Goal: Task Accomplishment & Management: Manage account settings

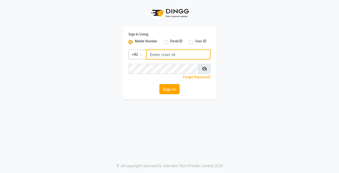
type input "9256811116"
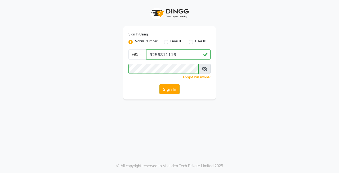
click at [174, 90] on button "Sign In" at bounding box center [169, 89] width 20 height 10
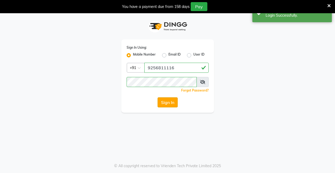
select select "75"
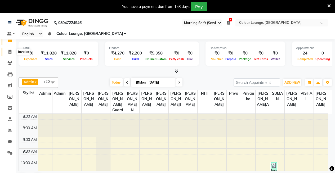
click at [8, 52] on icon at bounding box center [9, 52] width 3 height 4
select select "service"
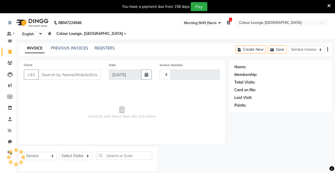
type input "3189"
select select "8015"
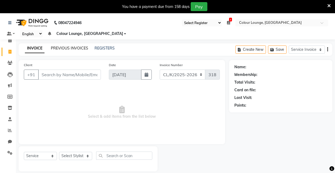
scroll to position [13, 0]
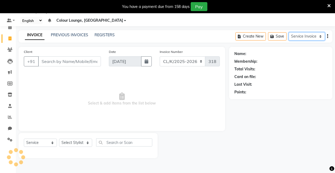
click at [313, 35] on select "Service Invoice Product Invoice" at bounding box center [306, 36] width 36 height 8
select select "product"
click at [288, 32] on select "Service Invoice Product Invoice" at bounding box center [306, 36] width 36 height 8
select select
select select "76"
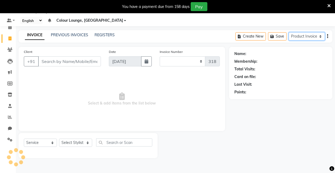
select select "product"
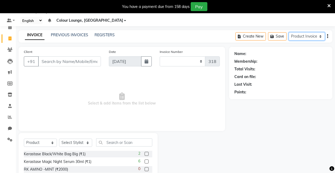
type input "0211"
select select "8016"
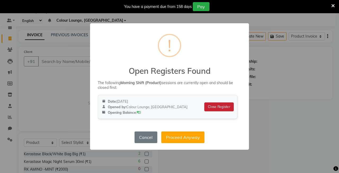
click at [226, 106] on button "Close Register" at bounding box center [218, 106] width 29 height 9
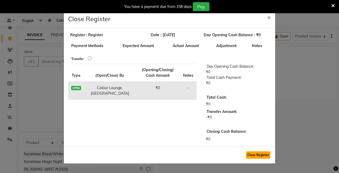
click at [251, 152] on button "Close Register" at bounding box center [258, 154] width 24 height 7
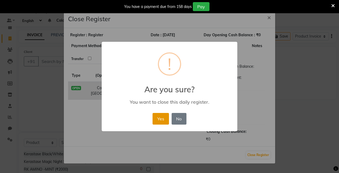
click at [163, 116] on button "Yes" at bounding box center [160, 119] width 16 height 12
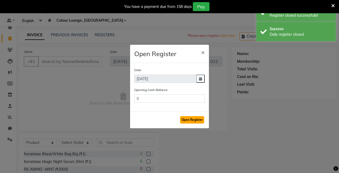
click at [195, 119] on button "Open Register" at bounding box center [192, 119] width 24 height 7
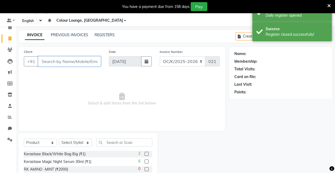
click at [68, 59] on input "Client" at bounding box center [69, 61] width 63 height 10
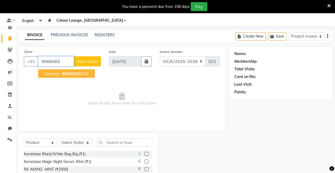
click at [76, 73] on span "9988065" at bounding box center [71, 73] width 19 height 5
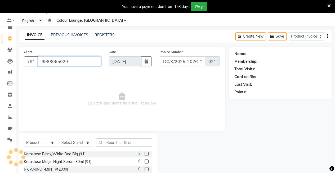
type input "9988065029"
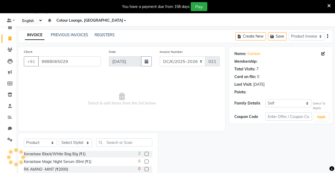
select select "1: Object"
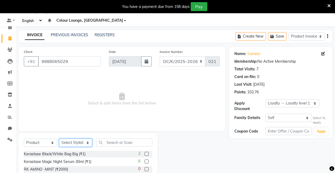
click at [77, 144] on select "Select Stylist Admin Admin [PERSON_NAME] [PERSON_NAME] Colour Lounge, [GEOGRAPH…" at bounding box center [75, 143] width 33 height 8
select select "70130"
click at [59, 139] on select "Select Stylist Admin Admin [PERSON_NAME] [PERSON_NAME] Colour Lounge, [GEOGRAPH…" at bounding box center [75, 143] width 33 height 8
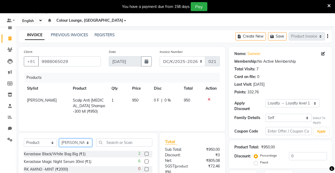
scroll to position [65, 0]
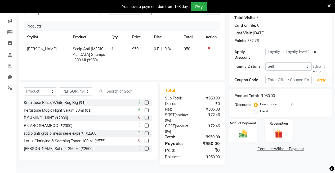
click at [241, 134] on img at bounding box center [242, 134] width 13 height 10
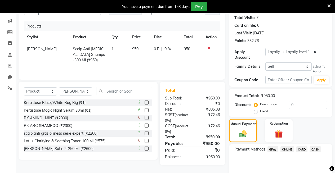
click at [272, 146] on span "GPay" at bounding box center [272, 149] width 11 height 6
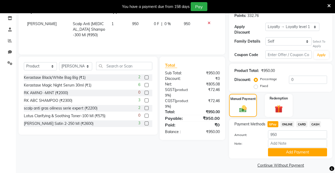
click at [280, 148] on button "Add Payment" at bounding box center [297, 152] width 59 height 8
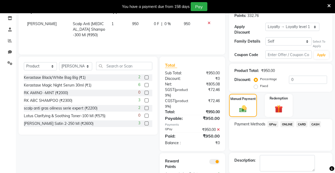
scroll to position [113, 0]
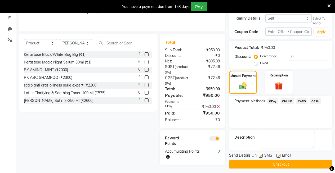
click at [282, 160] on button "Checkout" at bounding box center [280, 164] width 103 height 8
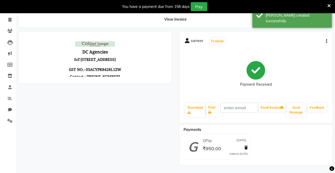
scroll to position [98, 0]
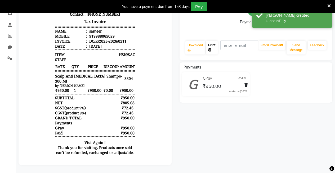
click at [212, 44] on link "Print" at bounding box center [212, 48] width 12 height 14
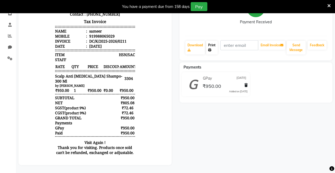
scroll to position [0, 0]
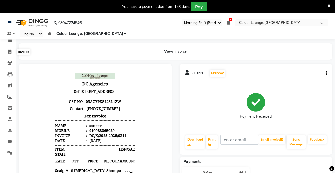
click at [8, 50] on icon at bounding box center [9, 52] width 3 height 4
select select "service"
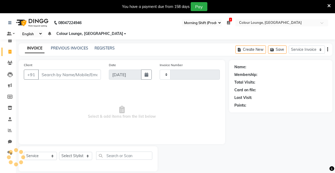
scroll to position [13, 0]
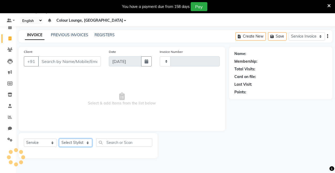
click at [90, 143] on select "Select Stylist" at bounding box center [75, 143] width 33 height 8
type input "3189"
select select "8015"
click at [81, 140] on select "Select Stylist" at bounding box center [75, 143] width 33 height 8
select select "75"
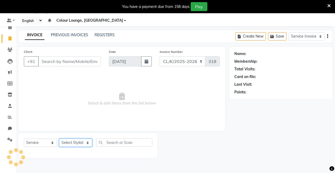
click at [83, 139] on select "Select Stylist Admin Admin AKHIL ANKUSH Baljinder Colour Lounge, Kabir Park Col…" at bounding box center [75, 143] width 33 height 8
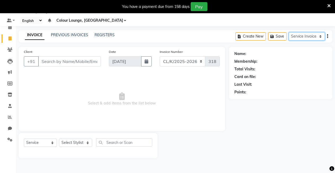
click at [315, 39] on select "Service Invoice Product Invoice" at bounding box center [306, 36] width 36 height 8
click at [80, 143] on select "Select Stylist Admin Admin AKHIL ANKUSH Baljinder Colour Lounge, Kabir Park Col…" at bounding box center [75, 143] width 33 height 8
select select "70115"
click at [59, 139] on select "Select Stylist Admin Admin AKHIL ANKUSH Baljinder Colour Lounge, Kabir Park Col…" at bounding box center [75, 143] width 33 height 8
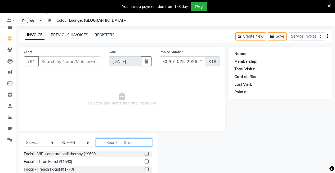
click at [123, 141] on input "text" at bounding box center [124, 142] width 56 height 8
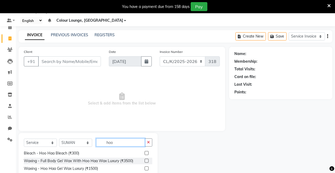
scroll to position [59, 0]
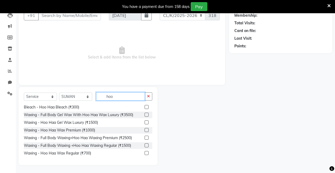
type input "hoo"
click at [144, 129] on label at bounding box center [146, 130] width 4 height 4
click at [144, 129] on input "checkbox" at bounding box center [145, 130] width 3 height 3
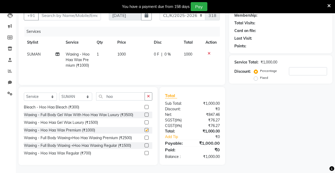
checkbox input "false"
click at [149, 97] on icon "button" at bounding box center [148, 96] width 3 height 4
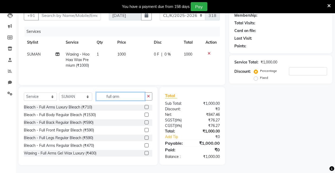
scroll to position [59, 0]
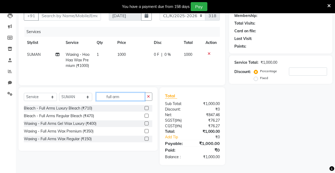
type input "full arm"
drag, startPoint x: 145, startPoint y: 130, endPoint x: 141, endPoint y: 112, distance: 19.2
click at [145, 130] on label at bounding box center [146, 131] width 4 height 4
click at [145, 130] on input "checkbox" at bounding box center [145, 131] width 3 height 3
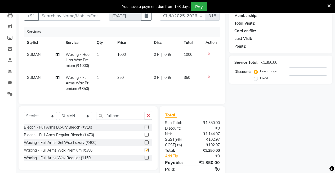
checkbox input "false"
click at [145, 120] on button "button" at bounding box center [148, 116] width 8 height 8
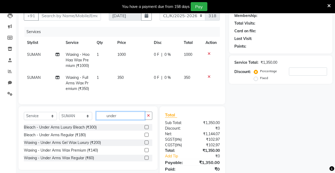
type input "under"
click at [148, 152] on label at bounding box center [146, 150] width 4 height 4
click at [148, 152] on input "checkbox" at bounding box center [145, 150] width 3 height 3
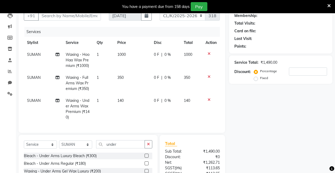
checkbox input "false"
drag, startPoint x: 148, startPoint y: 148, endPoint x: 140, endPoint y: 148, distance: 7.7
click at [146, 148] on button "button" at bounding box center [148, 144] width 8 height 8
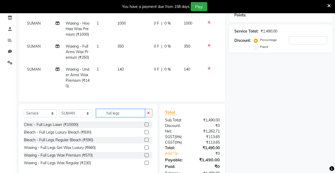
scroll to position [111, 0]
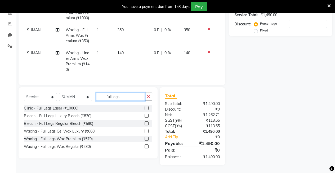
type input "full legs"
click at [147, 138] on label at bounding box center [146, 139] width 4 height 4
click at [147, 138] on input "checkbox" at bounding box center [145, 138] width 3 height 3
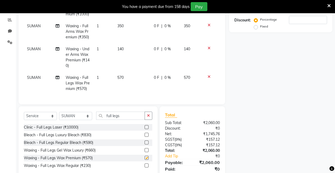
checkbox input "false"
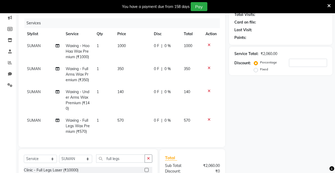
scroll to position [0, 0]
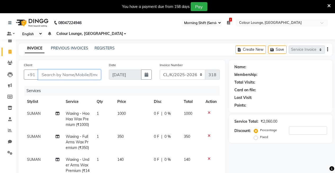
click at [79, 75] on input "Client" at bounding box center [69, 75] width 63 height 10
type input "8"
type input "0"
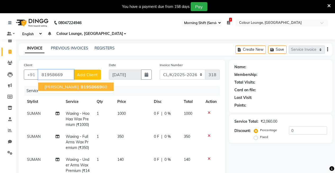
click at [52, 86] on span "Gurpreet kaur" at bounding box center [61, 86] width 34 height 5
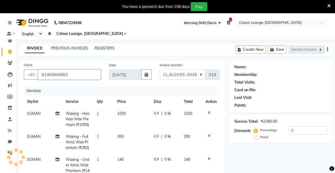
type input "8195866960"
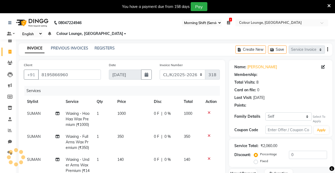
select select "1: Object"
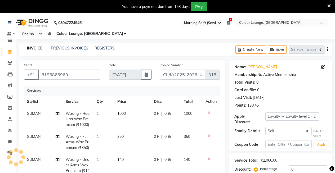
scroll to position [106, 0]
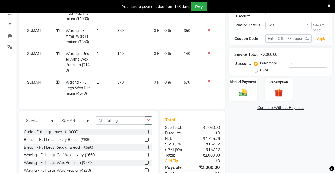
click at [246, 88] on img at bounding box center [242, 93] width 13 height 10
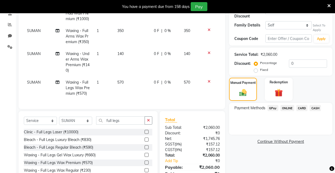
click at [314, 105] on span "CASH" at bounding box center [314, 108] width 11 height 6
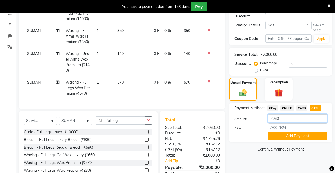
click at [286, 115] on input "2060" at bounding box center [297, 118] width 59 height 8
type input "2000"
click at [290, 133] on button "Add Payment" at bounding box center [297, 136] width 59 height 8
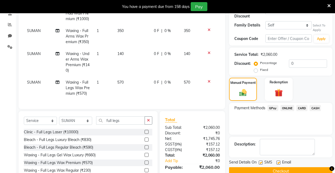
click at [270, 105] on span "GPay" at bounding box center [272, 108] width 11 height 6
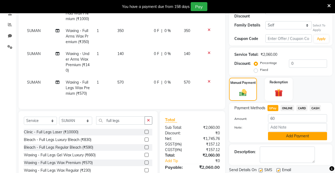
click at [295, 134] on button "Add Payment" at bounding box center [297, 136] width 59 height 8
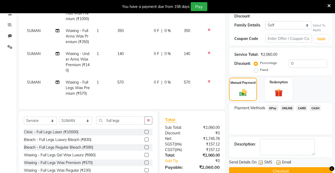
scroll to position [200, 0]
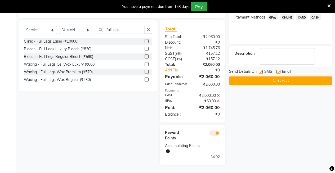
click at [292, 76] on button "Checkout" at bounding box center [280, 80] width 103 height 8
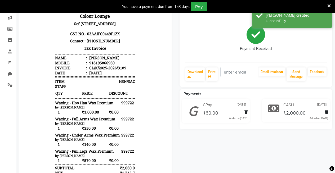
scroll to position [67, 0]
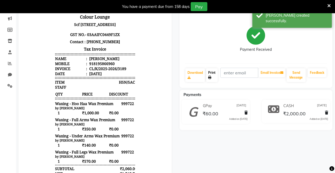
click at [213, 75] on link "Print" at bounding box center [212, 75] width 12 height 14
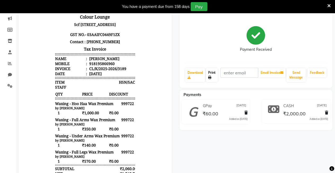
scroll to position [0, 0]
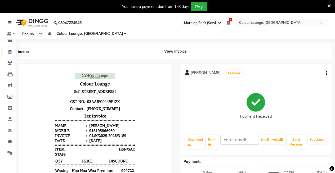
click at [6, 51] on span at bounding box center [9, 52] width 9 height 6
select select "service"
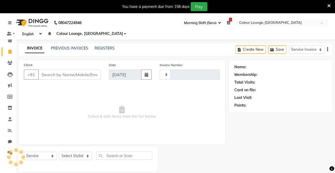
scroll to position [13, 0]
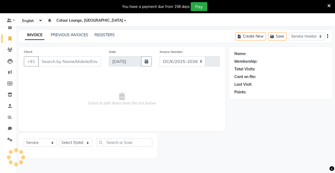
select select "8015"
type input "3190"
click at [68, 36] on link "PREVIOUS INVOICES" at bounding box center [69, 35] width 37 height 5
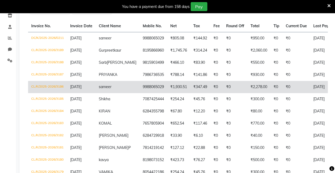
scroll to position [93, 0]
click at [270, 93] on td "₹0" at bounding box center [276, 87] width 12 height 12
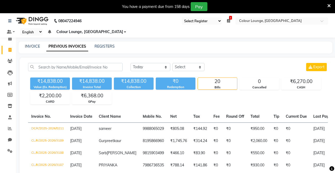
scroll to position [0, 0]
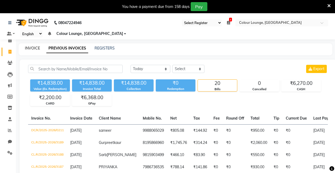
click at [33, 48] on link "INVOICE" at bounding box center [32, 48] width 15 height 5
select select "service"
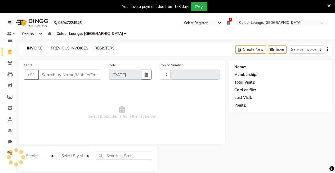
type input "3191"
select select "8015"
click at [67, 48] on link "PREVIOUS INVOICES" at bounding box center [69, 48] width 37 height 5
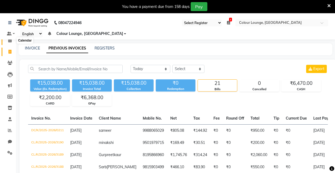
click at [11, 42] on icon at bounding box center [9, 40] width 3 height 4
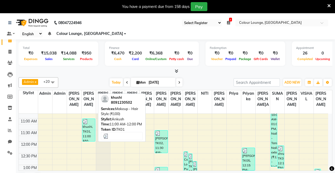
scroll to position [53, 0]
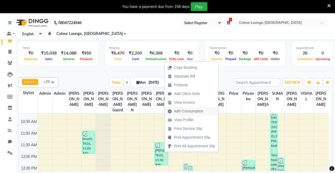
click at [183, 112] on span "Add Consumption" at bounding box center [188, 111] width 29 height 6
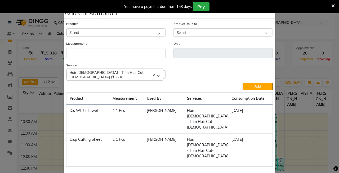
click at [107, 33] on div "Select" at bounding box center [114, 32] width 97 height 8
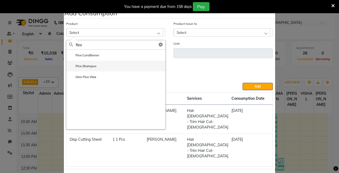
type input "flex"
drag, startPoint x: 113, startPoint y: 64, endPoint x: 116, endPoint y: 62, distance: 3.8
click at [114, 64] on li "Flex Shampoo" at bounding box center [115, 66] width 99 height 11
type input "ml"
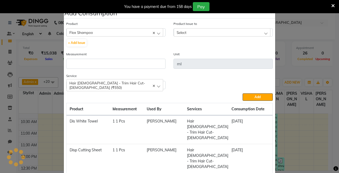
click at [263, 32] on div "Select" at bounding box center [221, 32] width 97 height 8
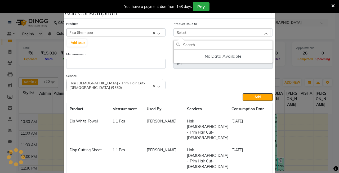
click at [233, 27] on div "Product Issue to Select No Data Available" at bounding box center [222, 29] width 99 height 16
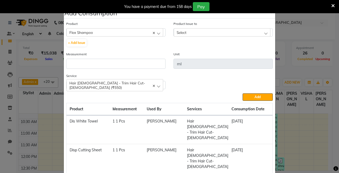
click at [218, 28] on div "Product Issue to Select 2025-08-29, Issued to: Admin, Balance: 4225 2025-07-01,…" at bounding box center [222, 29] width 99 height 16
click at [263, 32] on div "Select" at bounding box center [221, 32] width 97 height 8
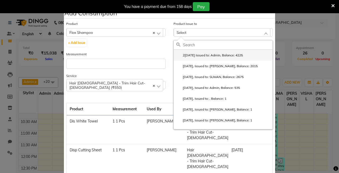
click at [236, 54] on label "2025-08-29, Issued to: Admin, Balance: 4225" at bounding box center [209, 55] width 66 height 5
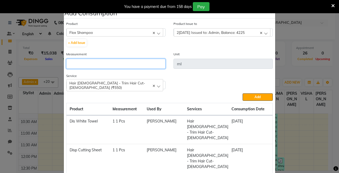
click at [99, 61] on input "number" at bounding box center [115, 64] width 99 height 10
type input "20"
click at [221, 88] on div "Service Hair Female - Trim Hair Cut-Female (₹550) Hair Female - Trim Hair Cut-F…" at bounding box center [169, 83] width 214 height 20
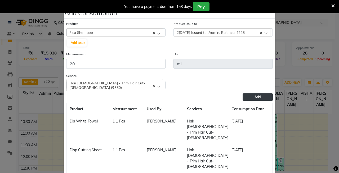
click at [255, 97] on span "Add" at bounding box center [257, 97] width 6 height 4
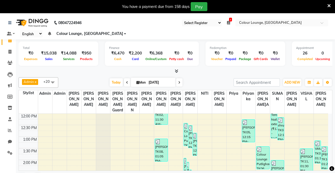
scroll to position [106, 0]
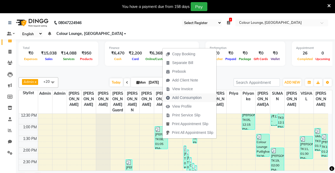
click at [179, 96] on span "Add Consumption" at bounding box center [186, 98] width 29 height 6
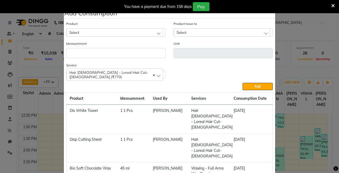
click at [156, 33] on div "Select" at bounding box center [114, 32] width 97 height 8
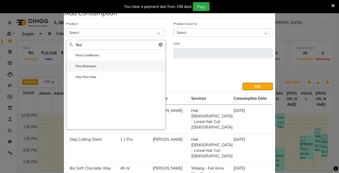
type input "flex"
click at [103, 64] on li "Flex Shampoo" at bounding box center [115, 66] width 99 height 11
type input "ml"
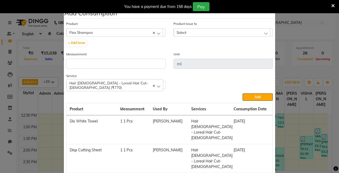
click at [252, 31] on div "Select" at bounding box center [221, 32] width 97 height 8
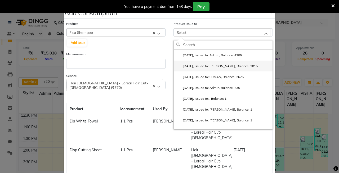
click at [227, 65] on label "2025-07-01, Issued to: AKHIL, Balance: 2015" at bounding box center [216, 66] width 81 height 5
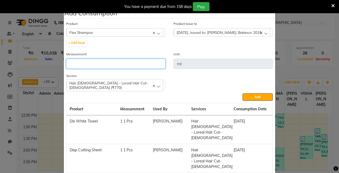
click at [108, 60] on input "number" at bounding box center [115, 64] width 99 height 10
type input "20"
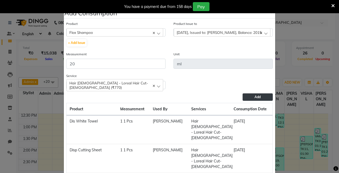
click at [243, 95] on button "Add" at bounding box center [257, 96] width 30 height 7
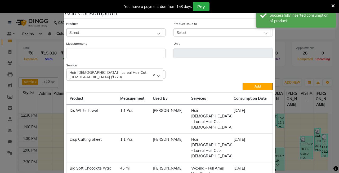
click at [288, 69] on ngb-modal-window "Add Consumption × Product Select 10C Ear Stud Product Issue to Select 2025-08-2…" at bounding box center [169, 86] width 339 height 173
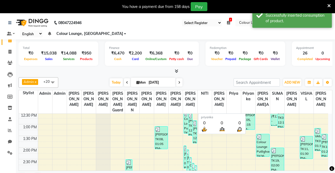
scroll to position [13, 0]
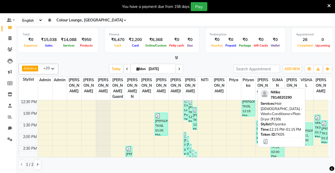
click at [247, 107] on div "[PERSON_NAME], TK05, 12:15 PM-01:15 PM, Hair [DEMOGRAPHIC_DATA] - Wash+Conditio…" at bounding box center [248, 105] width 13 height 22
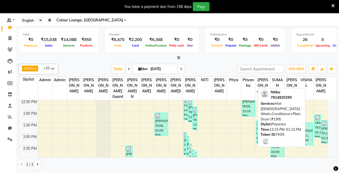
select select "3"
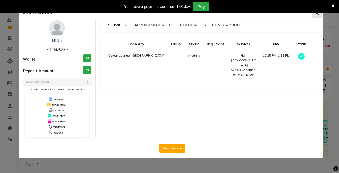
click at [317, 15] on icon "button" at bounding box center [316, 13] width 3 height 4
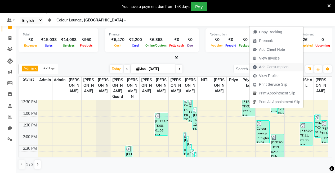
click at [264, 67] on span "Add Consumption" at bounding box center [273, 67] width 29 height 6
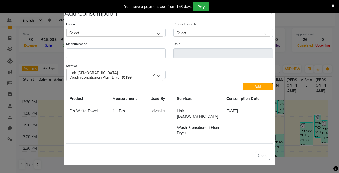
click at [156, 36] on div "Select" at bounding box center [114, 33] width 97 height 8
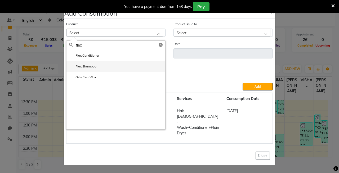
type input "flex"
click at [97, 71] on li "Flex Shampoo" at bounding box center [115, 66] width 99 height 11
type input "ml"
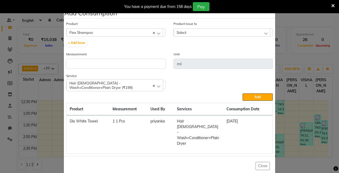
click at [260, 33] on div "Select" at bounding box center [221, 32] width 97 height 8
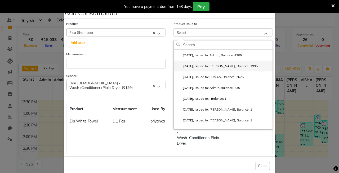
click at [243, 66] on label "2025-07-01, Issued to: AKHIL, Balance: 1995" at bounding box center [216, 66] width 81 height 5
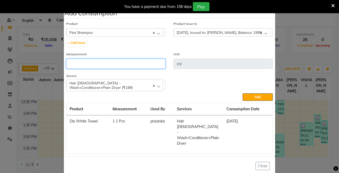
click at [144, 61] on input "number" at bounding box center [115, 64] width 99 height 10
type input "20"
drag, startPoint x: 254, startPoint y: 96, endPoint x: 250, endPoint y: 97, distance: 3.5
click at [251, 97] on button "Add" at bounding box center [257, 96] width 30 height 7
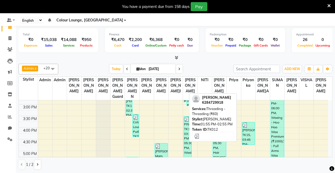
scroll to position [132, 0]
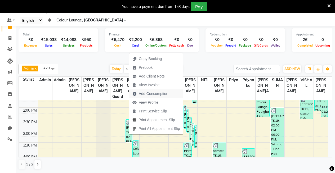
click at [160, 92] on span "Add Consumption" at bounding box center [153, 94] width 29 height 6
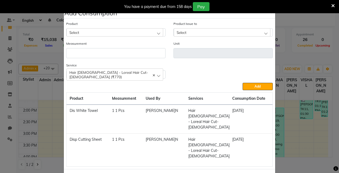
click at [152, 32] on div "Select" at bounding box center [114, 32] width 97 height 8
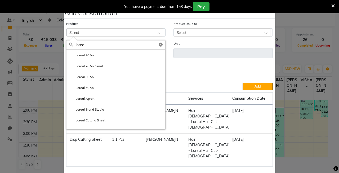
type input "lorea"
click at [159, 42] on c-icon at bounding box center [160, 44] width 4 height 5
click at [117, 47] on input "text" at bounding box center [120, 44] width 89 height 9
type input "m"
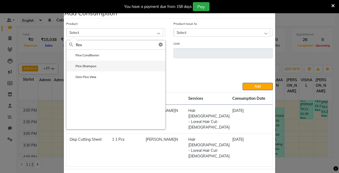
type input "flex"
click at [79, 65] on label "Flex Shampoo" at bounding box center [82, 66] width 27 height 5
type input "ml"
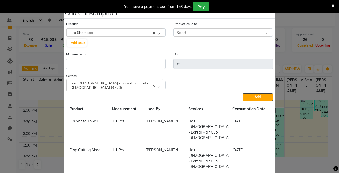
drag, startPoint x: 85, startPoint y: 70, endPoint x: 89, endPoint y: 67, distance: 4.0
click at [86, 70] on div "Measurement" at bounding box center [115, 62] width 107 height 22
click at [89, 67] on input "number" at bounding box center [115, 64] width 99 height 10
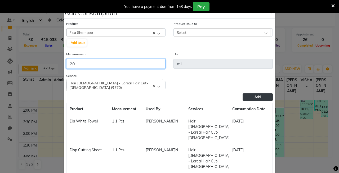
type input "20"
click at [257, 95] on span "Add" at bounding box center [257, 97] width 6 height 4
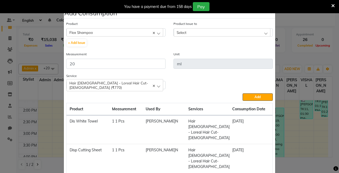
click at [253, 30] on div "Select" at bounding box center [221, 32] width 97 height 8
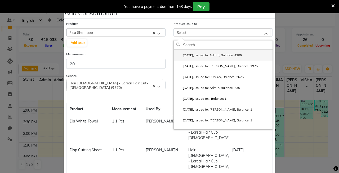
click at [241, 53] on label "2025-08-29, Issued to: Admin, Balance: 4205" at bounding box center [208, 55] width 65 height 5
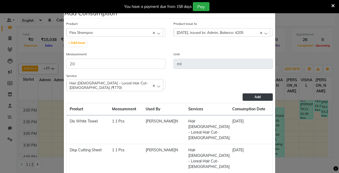
click at [258, 99] on button "Add" at bounding box center [257, 96] width 30 height 7
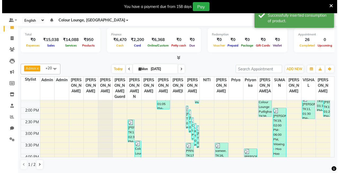
scroll to position [159, 0]
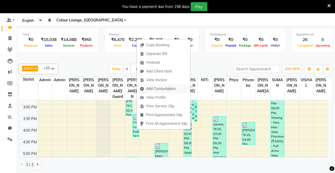
click at [149, 88] on span "Add Consumption" at bounding box center [160, 89] width 29 height 6
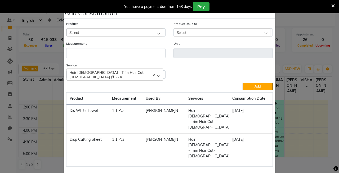
click at [119, 29] on div "Select" at bounding box center [114, 32] width 97 height 8
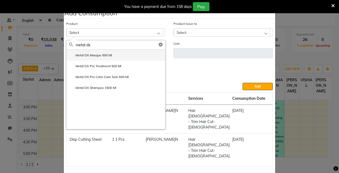
type input "metal dx"
click at [126, 55] on li "Metal DX Masque 500 Ml" at bounding box center [115, 55] width 99 height 11
type input "ML"
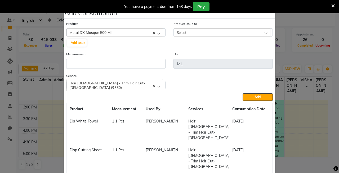
click at [213, 29] on div "Select" at bounding box center [221, 32] width 97 height 8
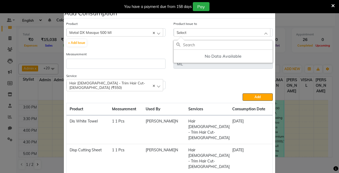
click at [264, 31] on div "Select" at bounding box center [221, 32] width 97 height 8
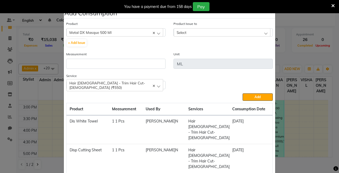
click at [263, 34] on div "Select" at bounding box center [221, 32] width 97 height 8
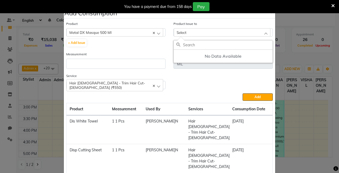
click at [263, 34] on div "Select" at bounding box center [221, 32] width 97 height 8
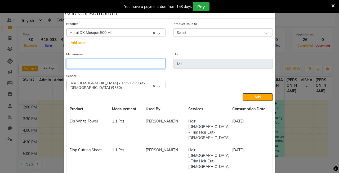
click at [83, 60] on input "number" at bounding box center [115, 64] width 99 height 10
type input "20"
click at [233, 85] on div "Service Hair Female - Trim Hair Cut-Female (₹550) Hair Female - Trim Hair Cut-F…" at bounding box center [169, 83] width 214 height 20
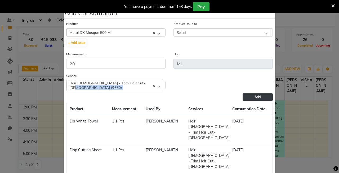
drag, startPoint x: 263, startPoint y: 91, endPoint x: 259, endPoint y: 94, distance: 5.5
click at [259, 94] on div "Product Metal DX Masque 500 Ml 10C Ear Stud + Add Issue Product Issue to Select…" at bounding box center [169, 99] width 209 height 159
click at [257, 97] on span "Add" at bounding box center [257, 97] width 6 height 4
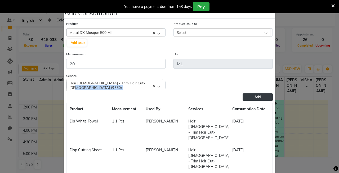
click at [257, 97] on span "Add" at bounding box center [257, 97] width 6 height 4
click at [254, 96] on span "Add" at bounding box center [257, 97] width 6 height 4
click at [262, 33] on div "Select" at bounding box center [221, 32] width 97 height 8
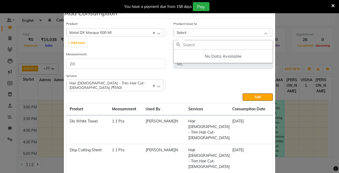
click at [262, 30] on div "Select" at bounding box center [221, 32] width 97 height 8
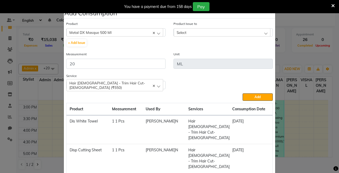
click at [153, 31] on div "Metal DX Masque 500 Ml" at bounding box center [114, 32] width 97 height 8
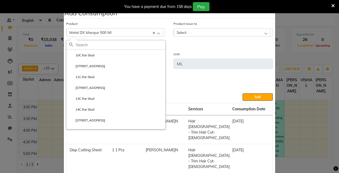
click at [153, 31] on c-icon at bounding box center [154, 32] width 2 height 4
click at [143, 30] on div "Select" at bounding box center [114, 32] width 97 height 8
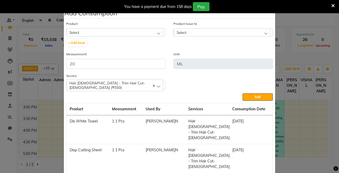
click at [83, 30] on div "Select" at bounding box center [114, 32] width 97 height 8
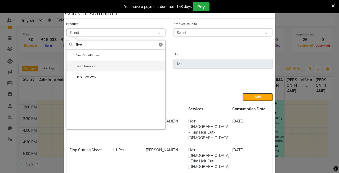
type input "flex"
click at [102, 65] on li "Flex Shampoo" at bounding box center [115, 66] width 99 height 11
type input "ml"
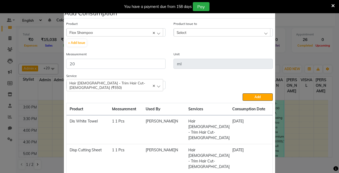
click at [233, 28] on div "Product Issue to Select 2025-08-29, Issued to: Admin, Balance: 4185 2025-07-01,…" at bounding box center [222, 29] width 99 height 16
click at [262, 33] on div "Select" at bounding box center [221, 32] width 97 height 8
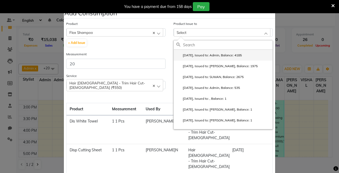
click at [231, 53] on label "2025-08-29, Issued to: Admin, Balance: 4185" at bounding box center [208, 55] width 65 height 5
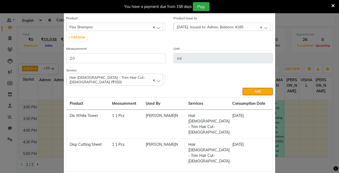
scroll to position [11, 0]
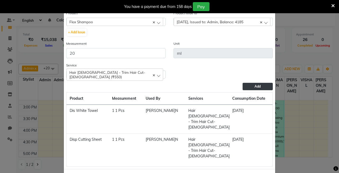
click at [258, 85] on span "Add" at bounding box center [257, 86] width 6 height 4
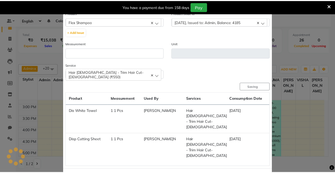
scroll to position [0, 0]
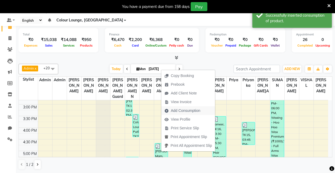
click at [174, 112] on span "Add Consumption" at bounding box center [185, 111] width 29 height 6
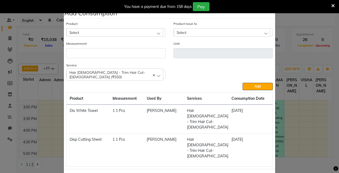
click at [108, 29] on div "Select" at bounding box center [114, 32] width 97 height 8
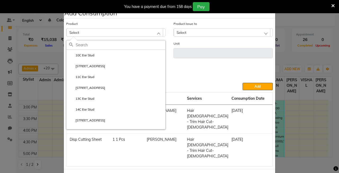
click at [157, 31] on div "Select" at bounding box center [114, 32] width 97 height 8
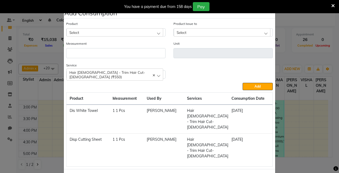
click at [157, 31] on div "Select" at bounding box center [114, 32] width 97 height 8
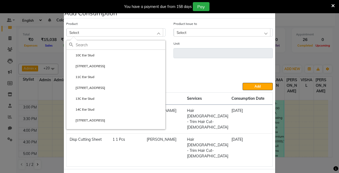
click at [125, 29] on div "Select" at bounding box center [114, 32] width 97 height 8
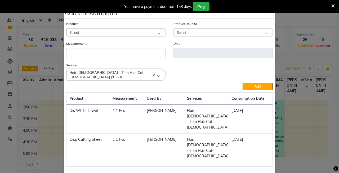
click at [123, 30] on div "Select" at bounding box center [114, 32] width 97 height 8
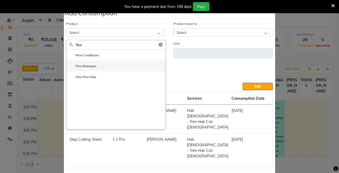
type input "flex"
click at [104, 63] on li "Flex Shampoo" at bounding box center [115, 66] width 99 height 11
type input "ml"
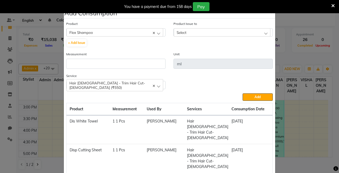
click at [205, 31] on div "Select" at bounding box center [221, 32] width 97 height 8
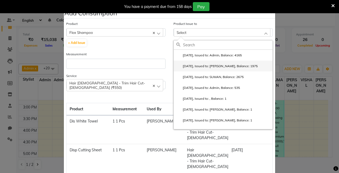
click at [208, 61] on li "2025-07-01, Issued to: AKHIL, Balance: 1975" at bounding box center [222, 66] width 99 height 11
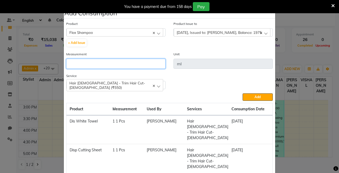
click at [81, 66] on input "number" at bounding box center [115, 64] width 99 height 10
type input "20"
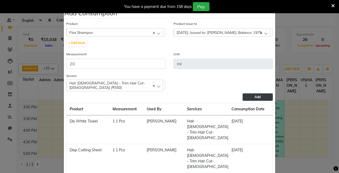
click at [257, 94] on button "Add" at bounding box center [257, 96] width 30 height 7
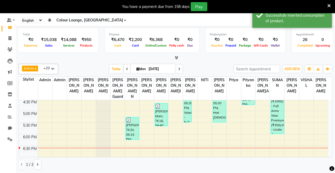
scroll to position [212, 0]
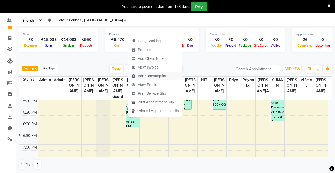
click at [150, 76] on span "Add Consumption" at bounding box center [152, 76] width 29 height 6
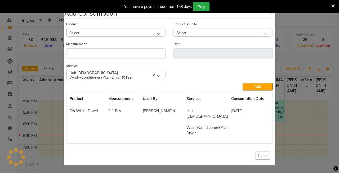
click at [157, 35] on div "Select" at bounding box center [114, 33] width 97 height 8
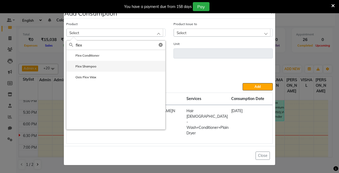
type input "flex"
click at [109, 71] on li "Flex Shampoo" at bounding box center [115, 66] width 99 height 11
type input "ml"
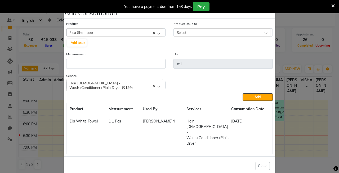
click at [268, 35] on div "Select" at bounding box center [221, 32] width 97 height 8
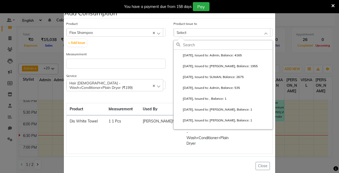
drag, startPoint x: 250, startPoint y: 62, endPoint x: 210, endPoint y: 58, distance: 40.4
click at [250, 62] on li "2025-07-01, Issued to: AKHIL, Balance: 1955" at bounding box center [222, 66] width 99 height 11
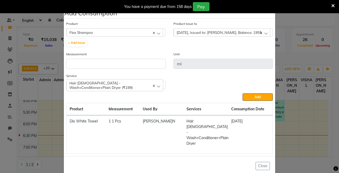
click at [79, 59] on div "Measurement" at bounding box center [115, 59] width 99 height 17
click at [90, 66] on input "number" at bounding box center [115, 64] width 99 height 10
type input "3"
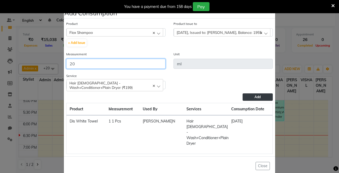
type input "20"
click at [262, 96] on button "Add" at bounding box center [257, 96] width 30 height 7
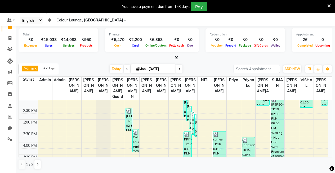
scroll to position [132, 0]
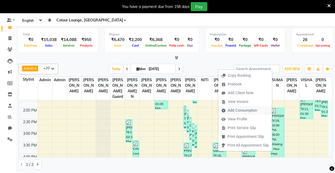
click at [245, 109] on span "Add Consumption" at bounding box center [241, 111] width 29 height 6
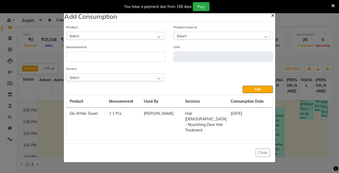
click at [271, 14] on span "×" at bounding box center [273, 15] width 4 height 8
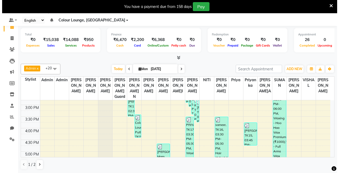
scroll to position [159, 0]
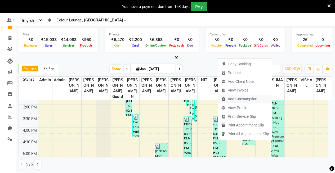
click at [244, 99] on span "Add Consumption" at bounding box center [241, 99] width 29 height 6
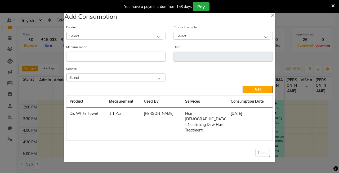
click at [159, 37] on div "Select" at bounding box center [114, 36] width 97 height 8
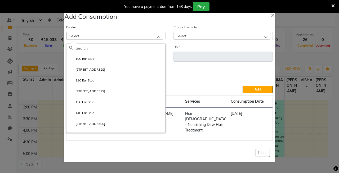
click at [144, 39] on div "Select" at bounding box center [114, 36] width 97 height 8
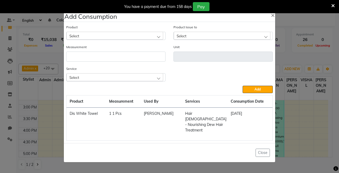
click at [142, 36] on div "Select" at bounding box center [114, 36] width 97 height 8
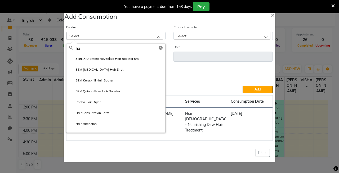
type input "h"
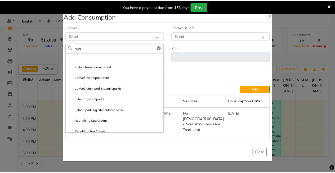
scroll to position [26, 0]
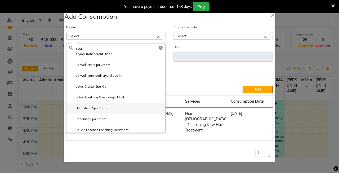
type input "spa"
click at [107, 108] on label "Nourishing Spa Cream" at bounding box center [88, 108] width 39 height 5
type input "ml"
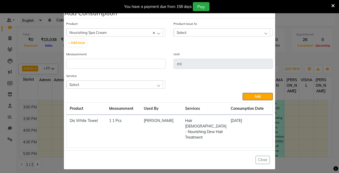
click at [267, 33] on div "Select" at bounding box center [221, 32] width 97 height 8
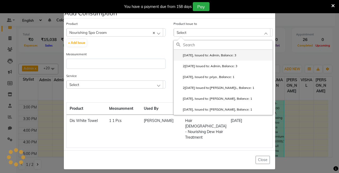
click at [236, 56] on label "[DATE], Issued to: Admin, Balance: 3" at bounding box center [206, 55] width 60 height 5
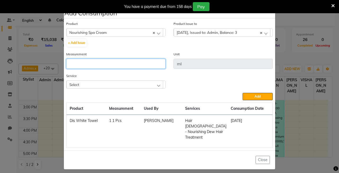
click at [130, 67] on input "number" at bounding box center [115, 64] width 99 height 10
type input "25"
click at [160, 85] on div "Select" at bounding box center [114, 84] width 97 height 8
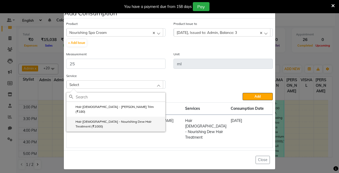
click at [139, 119] on label "Hair [DEMOGRAPHIC_DATA] - Nourishing Dew Hair Treatment (₹1000)" at bounding box center [115, 124] width 93 height 10
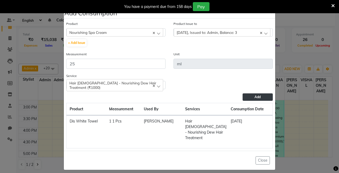
click at [262, 96] on button "Add" at bounding box center [257, 96] width 30 height 7
click at [260, 33] on icon at bounding box center [261, 33] width 2 height 2
click at [256, 96] on span "Add" at bounding box center [257, 97] width 6 height 4
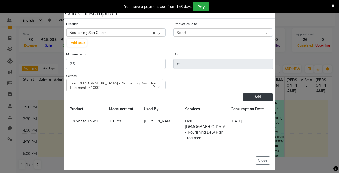
click at [256, 96] on span "Add" at bounding box center [257, 97] width 6 height 4
click at [266, 34] on div "Select" at bounding box center [221, 32] width 97 height 8
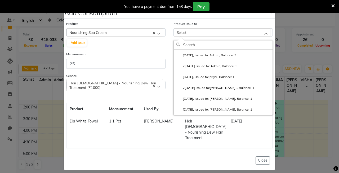
click at [217, 43] on input "text" at bounding box center [227, 44] width 89 height 9
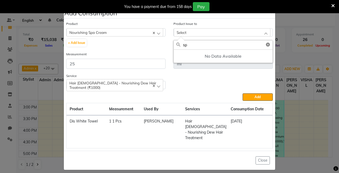
type input "s"
click at [272, 45] on input "hair spa" at bounding box center [227, 44] width 89 height 9
type input "hair spa"
click at [269, 46] on icon at bounding box center [268, 45] width 4 height 4
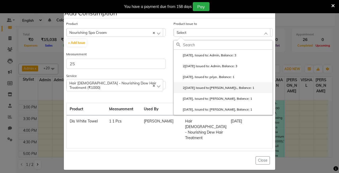
click at [236, 86] on li "[DATE], Issued to: [PERSON_NAME], Balance: 1" at bounding box center [222, 87] width 99 height 11
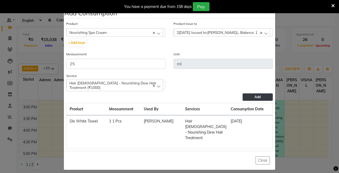
click at [266, 95] on button "Add" at bounding box center [257, 96] width 30 height 7
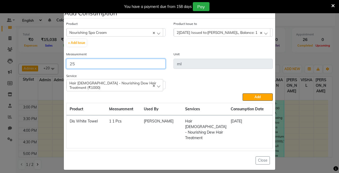
click at [116, 62] on input "25" at bounding box center [115, 64] width 99 height 10
type input "20"
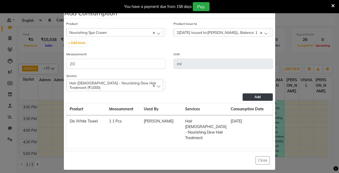
click at [256, 98] on span "Add" at bounding box center [257, 97] width 6 height 4
click at [206, 32] on span "[DATE], Issued to: [PERSON_NAME], Balance: 1" at bounding box center [216, 32] width 81 height 4
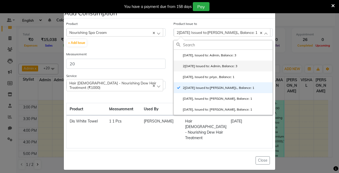
click at [215, 65] on label "[DATE], Issued to: Admin, Balance: 3" at bounding box center [206, 66] width 61 height 5
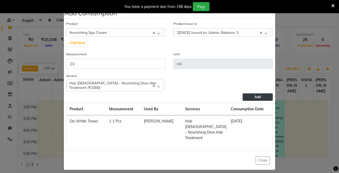
click at [248, 97] on button "Add" at bounding box center [257, 96] width 30 height 7
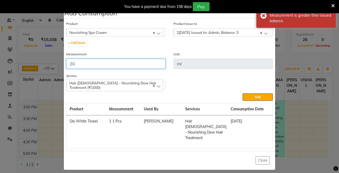
click at [86, 66] on input "20" at bounding box center [115, 64] width 99 height 10
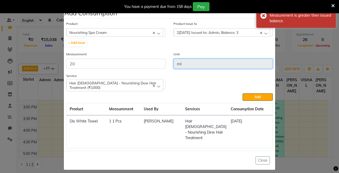
click at [188, 67] on input "ml" at bounding box center [222, 64] width 99 height 10
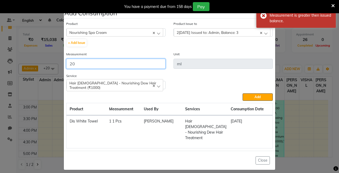
click at [116, 63] on input "20" at bounding box center [115, 64] width 99 height 10
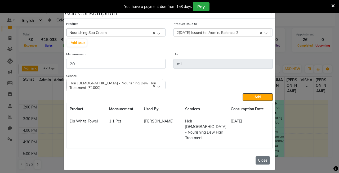
click at [265, 156] on button "Close" at bounding box center [262, 160] width 14 height 8
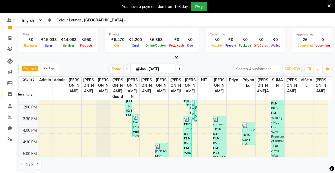
click at [11, 92] on icon at bounding box center [10, 94] width 4 height 4
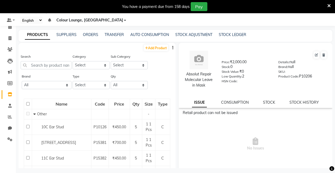
click at [40, 61] on div "Search" at bounding box center [46, 62] width 51 height 16
click at [42, 64] on input "text" at bounding box center [46, 65] width 51 height 8
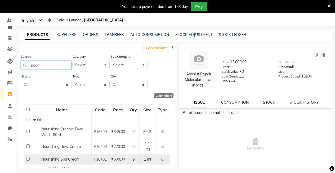
type input "nour"
click at [28, 158] on input "checkbox" at bounding box center [27, 158] width 3 height 3
checkbox input "true"
select select
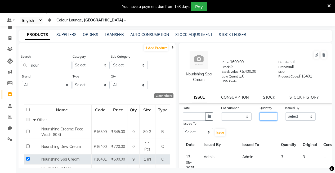
click at [268, 118] on input "number" at bounding box center [268, 116] width 18 height 8
type input "1"
click at [303, 116] on select "Select Admin Admin AKHIL ANKUSH Baljinder Colour Lounge, Kabir Park Colour Loun…" at bounding box center [300, 116] width 30 height 8
select select "70119"
click at [285, 112] on select "Select Admin Admin AKHIL ANKUSH Baljinder Colour Lounge, Kabir Park Colour Loun…" at bounding box center [300, 116] width 30 height 8
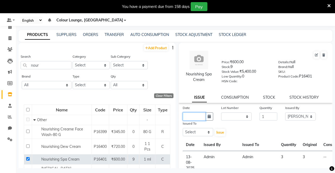
click at [195, 116] on input "text" at bounding box center [193, 116] width 23 height 8
select select "9"
select select "2025"
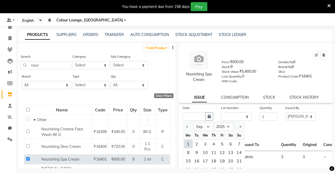
click at [186, 142] on div "1" at bounding box center [188, 144] width 8 height 8
type input "01-09-2025"
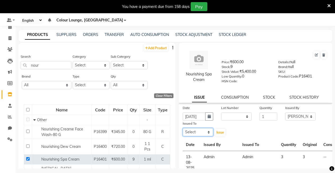
click at [203, 131] on select "Select Admin Admin AKHIL ANKUSH Baljinder Colour Lounge, Kabir Park Colour Loun…" at bounding box center [197, 132] width 30 height 8
select select "70119"
click at [182, 128] on select "Select Admin Admin AKHIL ANKUSH Baljinder Colour Lounge, Kabir Park Colour Loun…" at bounding box center [197, 132] width 30 height 8
click at [222, 133] on span "Issue" at bounding box center [220, 132] width 8 height 4
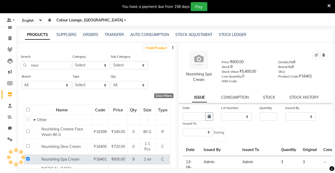
select select
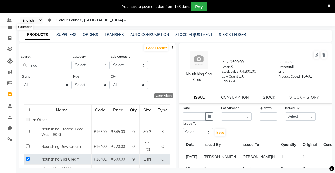
click at [9, 26] on icon at bounding box center [9, 27] width 3 height 4
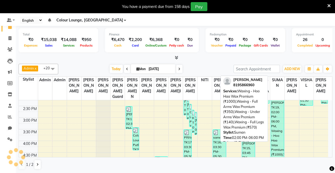
scroll to position [159, 0]
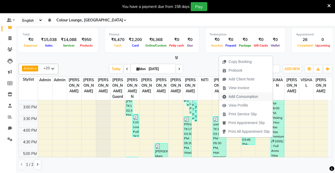
click at [241, 95] on span "Add Consumption" at bounding box center [242, 97] width 29 height 6
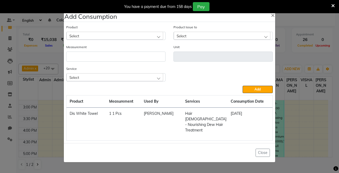
click at [133, 39] on div "Select" at bounding box center [114, 36] width 97 height 8
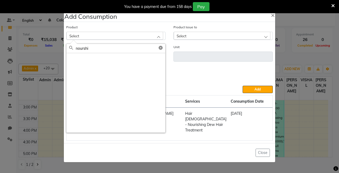
type input "nourshi"
click at [160, 50] on icon at bounding box center [160, 48] width 4 height 4
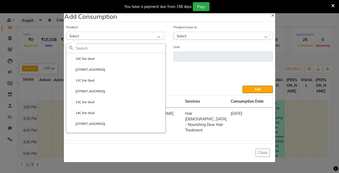
click at [139, 34] on div "Product Select 10C Ear Stud 112C Ear Stud 11C Ear Stud 120C Ear Stud 13C Ear St…" at bounding box center [115, 32] width 99 height 16
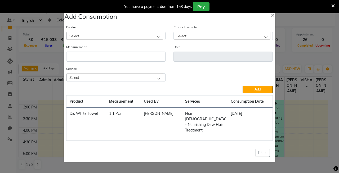
click at [141, 35] on div "Select" at bounding box center [114, 36] width 97 height 8
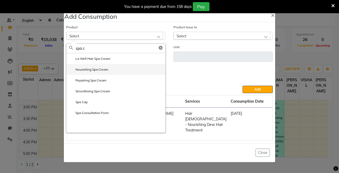
type input "spa c"
click at [112, 71] on li "Nourishing Spa Cream" at bounding box center [115, 69] width 99 height 11
type input "ml"
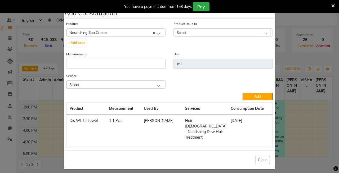
click at [158, 84] on div "Select" at bounding box center [114, 84] width 97 height 8
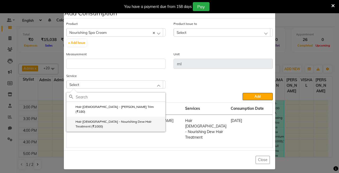
click at [129, 117] on li "Hair [DEMOGRAPHIC_DATA] - Nourishing Dew Hair Treatment (₹1000)" at bounding box center [115, 124] width 99 height 15
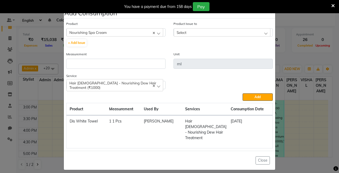
click at [267, 31] on div "Select" at bounding box center [221, 32] width 97 height 8
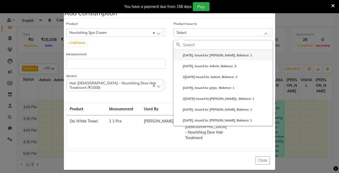
click at [230, 56] on label "[DATE], Issued to: [PERSON_NAME], Balance: 1" at bounding box center [214, 55] width 76 height 5
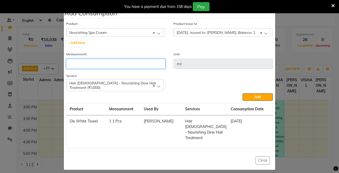
click at [108, 65] on input "number" at bounding box center [115, 64] width 99 height 10
type input "25"
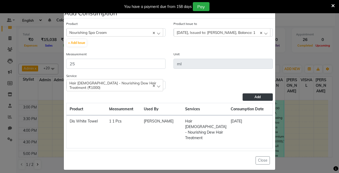
click at [254, 98] on span "Add" at bounding box center [257, 97] width 6 height 4
click at [262, 156] on button "Close" at bounding box center [262, 160] width 14 height 8
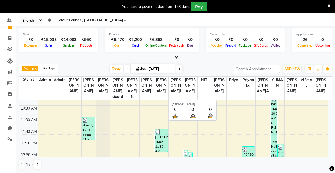
scroll to position [26, 0]
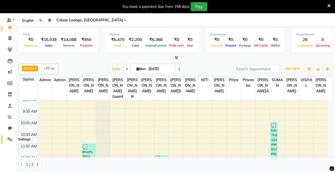
click at [12, 140] on icon at bounding box center [9, 139] width 5 height 4
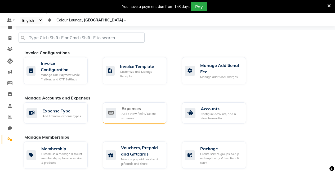
click at [121, 113] on div "Expenses Add / View / Edit / Delete expenses" at bounding box center [134, 112] width 57 height 15
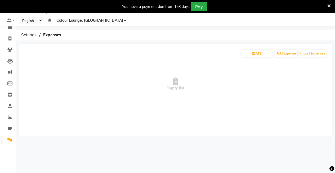
scroll to position [13, 0]
click at [280, 52] on button "Add Expense" at bounding box center [286, 53] width 22 height 7
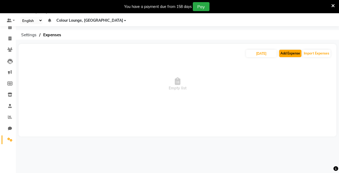
select select "1"
select select "6949"
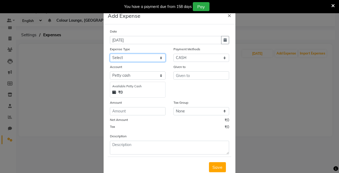
click at [159, 55] on select "Select Advance Salary Bank charges Car maintenance Cash transfer to bank Cash t…" at bounding box center [138, 58] width 56 height 8
select select "18"
click at [110, 54] on select "Select Advance Salary Bank charges Car maintenance Cash transfer to bank Cash t…" at bounding box center [138, 58] width 56 height 8
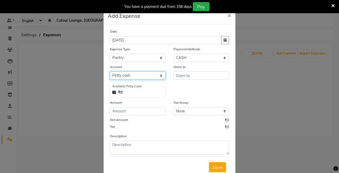
drag, startPoint x: 160, startPoint y: 73, endPoint x: 160, endPoint y: 79, distance: 5.8
click at [161, 74] on select "Select Petty cash Default account Expense Account" at bounding box center [138, 75] width 56 height 8
select select "7254"
click at [110, 71] on select "Select Petty cash Default account Expense Account" at bounding box center [138, 75] width 56 height 8
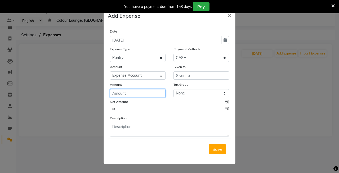
click at [150, 92] on input "number" at bounding box center [138, 93] width 56 height 8
type input "220"
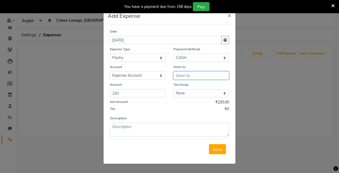
click at [205, 78] on input "text" at bounding box center [201, 75] width 56 height 8
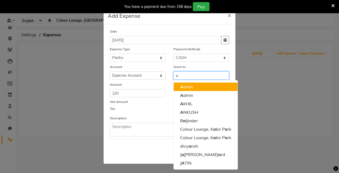
click at [194, 87] on button "A dmin" at bounding box center [205, 87] width 64 height 8
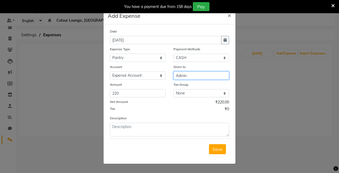
type input "Admin"
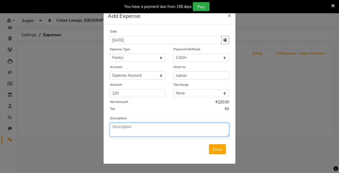
click at [178, 129] on textarea at bounding box center [169, 130] width 119 height 14
type textarea "milk"
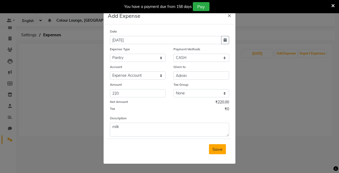
click at [218, 148] on span "Save" at bounding box center [217, 149] width 10 height 5
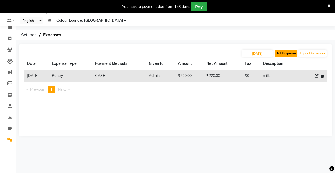
click at [284, 52] on button "Add Expense" at bounding box center [286, 53] width 22 height 7
select select "1"
select select "6949"
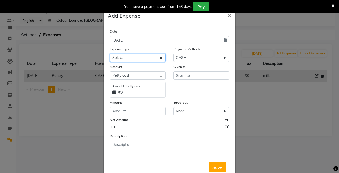
click at [159, 56] on select "Select Advance Salary Bank charges Car maintenance Cash transfer to bank Cash t…" at bounding box center [138, 58] width 56 height 8
select select "9"
click at [110, 54] on select "Select Advance Salary Bank charges Car maintenance Cash transfer to bank Cash t…" at bounding box center [138, 58] width 56 height 8
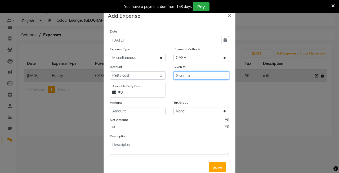
click at [189, 74] on input "text" at bounding box center [201, 75] width 56 height 8
click at [193, 86] on button "Ad min" at bounding box center [194, 87] width 42 height 8
type input "Admin"
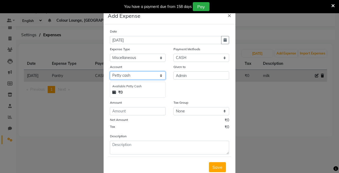
click at [159, 76] on select "Select Petty cash Default account Expense Account" at bounding box center [138, 75] width 56 height 8
select select "7254"
click at [110, 71] on select "Select Petty cash Default account Expense Account" at bounding box center [138, 75] width 56 height 8
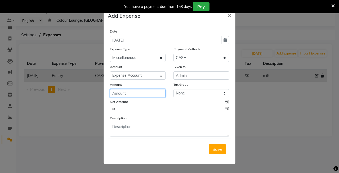
click at [142, 93] on input "number" at bounding box center [138, 93] width 56 height 8
type input "150"
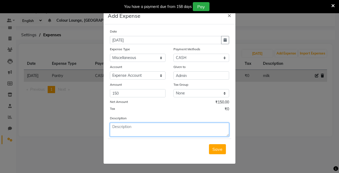
click at [155, 128] on textarea at bounding box center [169, 130] width 119 height 14
type textarea "diesel rent"
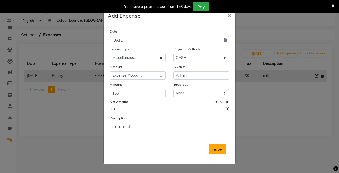
click at [215, 147] on span "Save" at bounding box center [217, 149] width 10 height 5
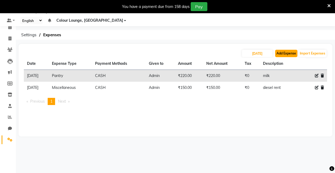
click at [279, 51] on button "Add Expense" at bounding box center [286, 53] width 22 height 7
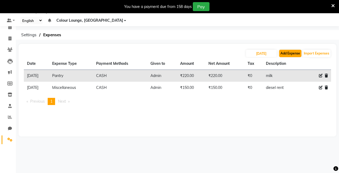
select select "1"
select select "6949"
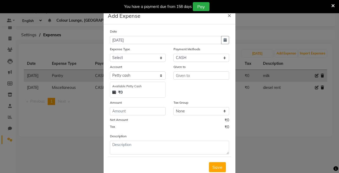
drag, startPoint x: 66, startPoint y: 118, endPoint x: 180, endPoint y: 89, distance: 117.2
click at [68, 118] on ngb-modal-window "Add Expense × Date 01-09-2025 Expense Type Select Advance Salary Bank charges C…" at bounding box center [169, 86] width 339 height 173
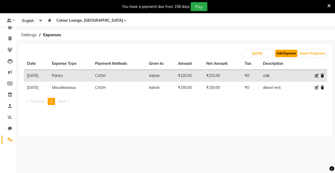
click at [294, 52] on button "Add Expense" at bounding box center [286, 53] width 22 height 7
select select "1"
select select "6949"
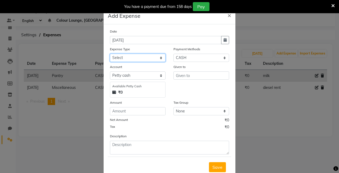
click at [158, 55] on select "Select Advance Salary Bank charges Car maintenance Cash transfer to bank Cash t…" at bounding box center [138, 58] width 56 height 8
select select "9"
click at [110, 54] on select "Select Advance Salary Bank charges Car maintenance Cash transfer to bank Cash t…" at bounding box center [138, 58] width 56 height 8
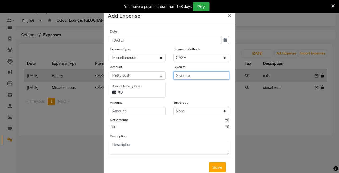
click at [196, 78] on input "text" at bounding box center [201, 75] width 56 height 8
click at [195, 86] on button "Ad min" at bounding box center [194, 87] width 42 height 8
type input "Admin"
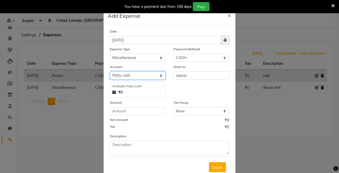
click at [159, 72] on select "Select Petty cash Default account Expense Account" at bounding box center [138, 75] width 56 height 8
select select "7254"
click at [110, 71] on select "Select Petty cash Default account Expense Account" at bounding box center [138, 75] width 56 height 8
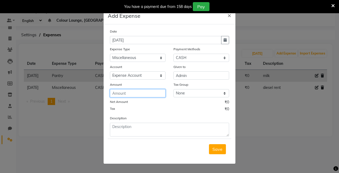
click at [145, 95] on input "number" at bounding box center [138, 93] width 56 height 8
type input "40"
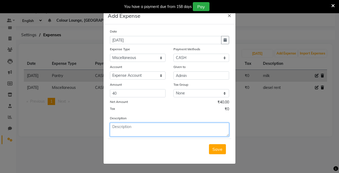
click at [166, 125] on textarea at bounding box center [169, 130] width 119 height 14
type textarea "paper for salon"
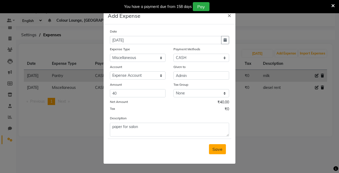
click at [214, 150] on span "Save" at bounding box center [217, 149] width 10 height 5
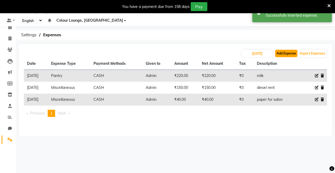
click at [290, 52] on button "Add Expense" at bounding box center [286, 53] width 22 height 7
select select "1"
select select "6949"
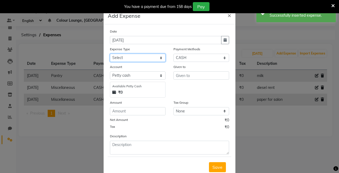
click at [159, 57] on select "Select Advance Salary Bank charges Car maintenance Cash transfer to bank Cash t…" at bounding box center [138, 58] width 56 height 8
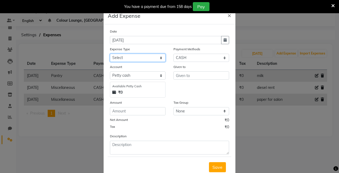
select select "9"
click at [110, 54] on select "Select Advance Salary Bank charges Car maintenance Cash transfer to bank Cash t…" at bounding box center [138, 58] width 56 height 8
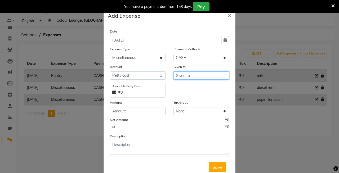
click at [187, 73] on input "text" at bounding box center [201, 75] width 56 height 8
click at [189, 86] on ngb-highlight "Ad min" at bounding box center [186, 86] width 13 height 5
type input "Admin"
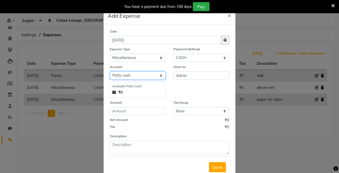
click at [158, 76] on select "Select Petty cash Default account Expense Account" at bounding box center [138, 75] width 56 height 8
select select "7254"
click at [110, 71] on select "Select Petty cash Default account Expense Account" at bounding box center [138, 75] width 56 height 8
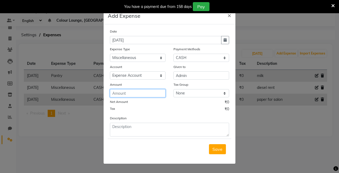
click at [145, 95] on input "number" at bounding box center [138, 93] width 56 height 8
type input "70"
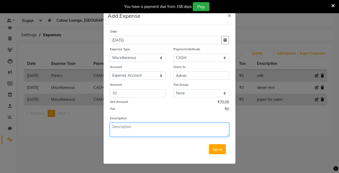
click at [139, 131] on textarea at bounding box center [169, 130] width 119 height 14
type textarea "given to rent for ankush"
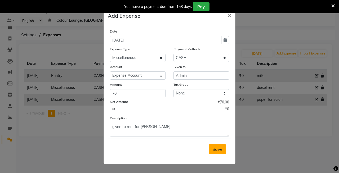
click at [221, 152] on button "Save" at bounding box center [217, 149] width 17 height 10
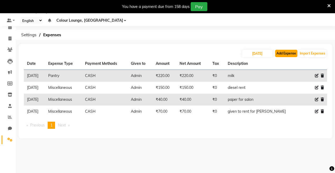
click at [283, 53] on button "Add Expense" at bounding box center [286, 53] width 22 height 7
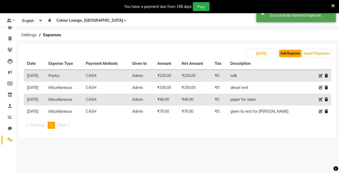
select select "1"
select select "6949"
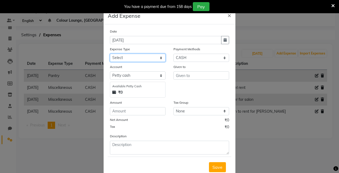
click at [162, 56] on select "Select Advance Salary Bank charges Car maintenance Cash transfer to bank Cash t…" at bounding box center [138, 58] width 56 height 8
select select "9"
click at [110, 54] on select "Select Advance Salary Bank charges Car maintenance Cash transfer to bank Cash t…" at bounding box center [138, 58] width 56 height 8
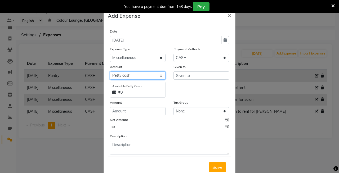
click at [156, 74] on select "Select Petty cash Default account Expense Account" at bounding box center [138, 75] width 56 height 8
select select "7254"
click at [110, 71] on select "Select Petty cash Default account Expense Account" at bounding box center [138, 75] width 56 height 8
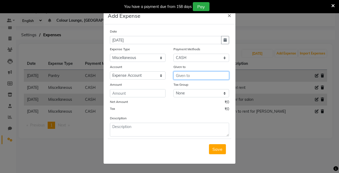
click at [200, 74] on input "text" at bounding box center [201, 75] width 56 height 8
click at [194, 85] on button "Ad min" at bounding box center [194, 87] width 42 height 8
type input "Admin"
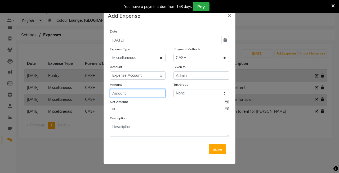
click at [151, 93] on input "number" at bounding box center [138, 93] width 56 height 8
type input "75"
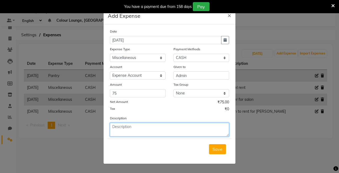
click at [122, 132] on textarea at bounding box center [169, 130] width 119 height 14
type textarea "snacks"
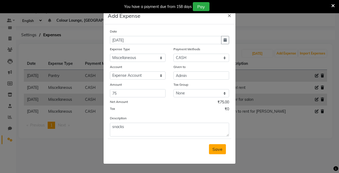
click at [220, 153] on button "Save" at bounding box center [217, 149] width 17 height 10
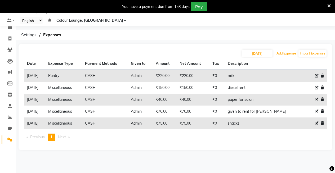
scroll to position [0, 0]
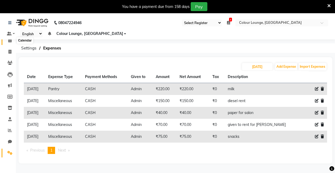
click at [11, 41] on icon at bounding box center [9, 40] width 3 height 4
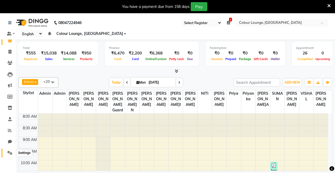
click at [8, 154] on icon at bounding box center [9, 153] width 5 height 4
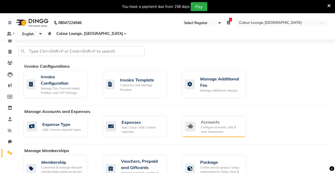
click at [211, 125] on div "Configure accounts, add & view transaction" at bounding box center [220, 129] width 41 height 9
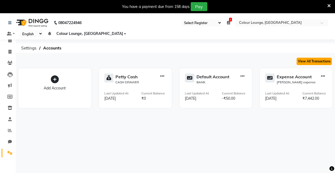
click at [303, 59] on button "View All Transactions" at bounding box center [313, 61] width 35 height 7
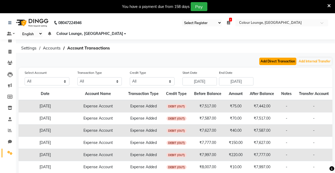
click at [271, 60] on button "Add Direct Transaction" at bounding box center [277, 61] width 37 height 7
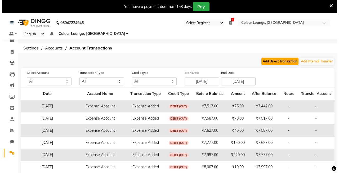
select select "direct"
select select
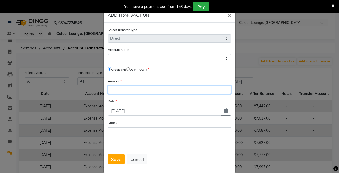
click at [125, 88] on input "number" at bounding box center [169, 90] width 123 height 8
type input "2000"
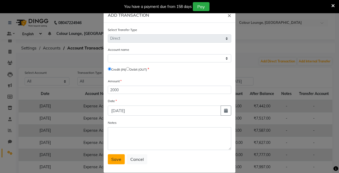
click at [108, 160] on button "Save" at bounding box center [116, 159] width 17 height 10
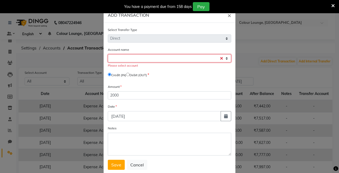
click at [224, 58] on select "Select Petty Cash Default Account Expense Account" at bounding box center [169, 58] width 123 height 8
select select "7254"
click at [108, 54] on select "Select Petty Cash Default Account Expense Account" at bounding box center [169, 58] width 123 height 8
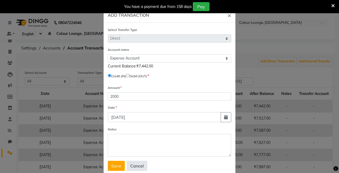
click at [132, 166] on button "Cancel" at bounding box center [137, 166] width 20 height 10
select select
radio input "false"
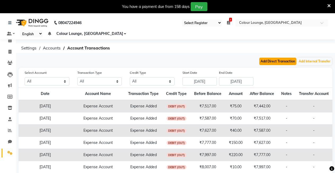
click at [270, 60] on button "Add Direct Transaction" at bounding box center [277, 61] width 37 height 7
select select "direct"
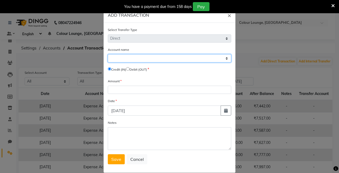
click at [224, 58] on select "Select Petty Cash Default Account Expense Account" at bounding box center [169, 58] width 123 height 8
select select "7254"
click at [108, 54] on select "Select Petty Cash Default Account Expense Account" at bounding box center [169, 58] width 123 height 8
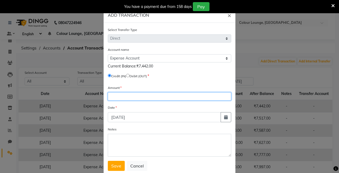
click at [145, 94] on input "number" at bounding box center [169, 96] width 123 height 8
type input "2000"
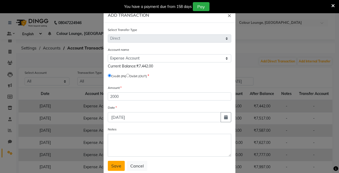
click at [115, 170] on button "Save" at bounding box center [116, 166] width 17 height 10
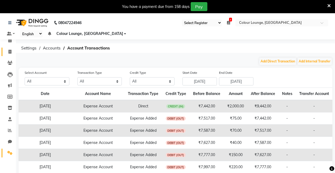
drag, startPoint x: 58, startPoint y: 41, endPoint x: 9, endPoint y: 52, distance: 50.2
click at [9, 52] on icon at bounding box center [9, 52] width 3 height 4
select select "service"
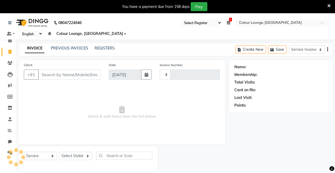
scroll to position [13, 0]
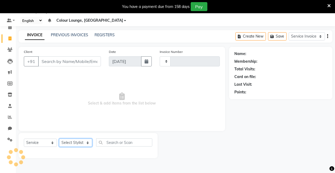
click at [86, 142] on select "Select Stylist" at bounding box center [75, 143] width 33 height 8
type input "3191"
select select "8015"
click at [78, 145] on select "Select Stylist Admin Admin AKHIL ANKUSH Baljinder Colour Lounge, Kabir Park Col…" at bounding box center [75, 143] width 33 height 8
click at [84, 143] on select "Select Stylist Admin Admin AKHIL ANKUSH Baljinder Colour Lounge, Kabir Park Col…" at bounding box center [75, 143] width 33 height 8
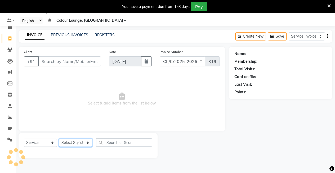
select select "70120"
click at [59, 139] on select "Select Stylist Admin Admin AKHIL ANKUSH Baljinder Colour Lounge, Kabir Park Col…" at bounding box center [75, 143] width 33 height 8
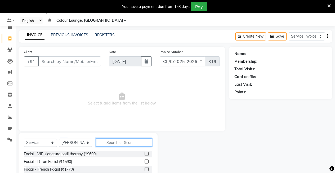
click at [136, 145] on input "text" at bounding box center [124, 142] width 56 height 8
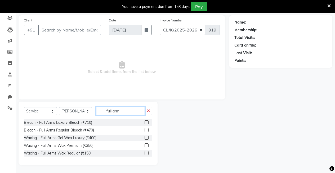
type input "full arm"
click at [147, 144] on label at bounding box center [146, 145] width 4 height 4
click at [147, 144] on input "checkbox" at bounding box center [145, 145] width 3 height 3
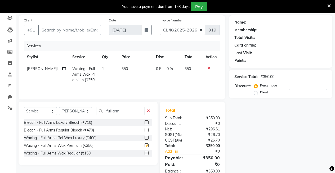
checkbox input "false"
click at [149, 111] on icon "button" at bounding box center [148, 111] width 3 height 4
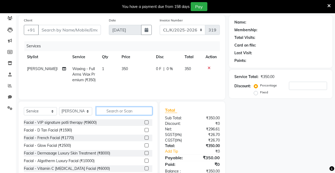
click at [138, 111] on input "text" at bounding box center [124, 111] width 56 height 8
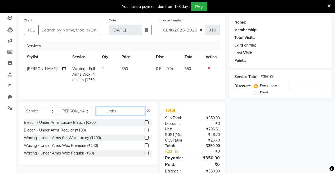
type input "under"
click at [148, 146] on label at bounding box center [146, 145] width 4 height 4
click at [148, 146] on input "checkbox" at bounding box center [145, 145] width 3 height 3
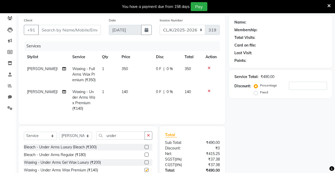
checkbox input "false"
click at [58, 31] on input "Client" at bounding box center [69, 30] width 63 height 10
type input "9"
type input "0"
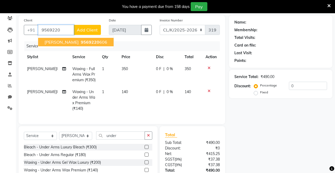
click at [80, 42] on ngb-highlight "9569220 606" at bounding box center [94, 41] width 28 height 5
type input "9569220606"
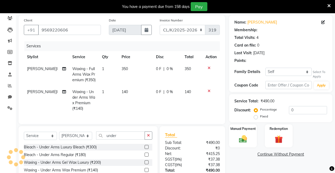
select select "1: Object"
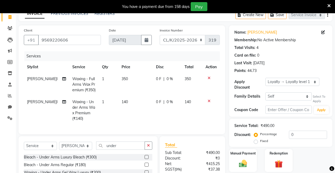
scroll to position [0, 0]
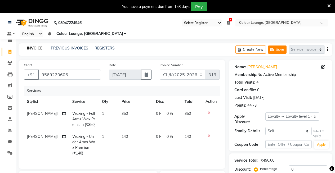
click at [283, 51] on button "Save" at bounding box center [277, 49] width 19 height 8
click at [276, 49] on button "Save" at bounding box center [277, 49] width 19 height 8
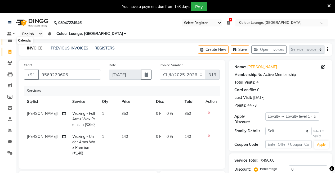
click at [11, 40] on icon at bounding box center [9, 40] width 3 height 4
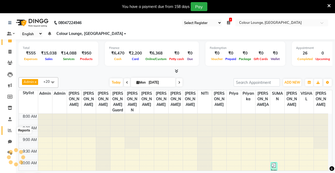
click at [7, 129] on span at bounding box center [9, 130] width 9 height 6
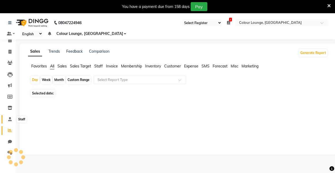
click at [11, 121] on span at bounding box center [9, 119] width 9 height 6
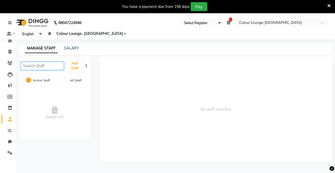
click at [43, 65] on input "text" at bounding box center [42, 66] width 43 height 8
click at [47, 66] on input "priyank" at bounding box center [42, 66] width 43 height 8
type input "priyank"
click at [76, 64] on button "Add Staff" at bounding box center [74, 66] width 17 height 14
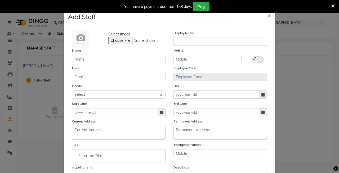
click at [267, 13] on div "You have a payment due from 158 days Pay" at bounding box center [169, 6] width 339 height 13
click at [267, 15] on span "×" at bounding box center [269, 15] width 4 height 8
checkbox input "false"
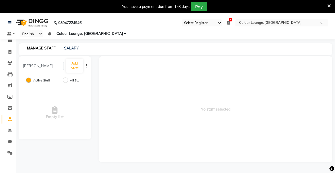
click at [86, 67] on icon "button" at bounding box center [86, 66] width 1 height 4
click at [67, 79] on input "All Staff" at bounding box center [65, 79] width 5 height 5
radio input "true"
radio input "false"
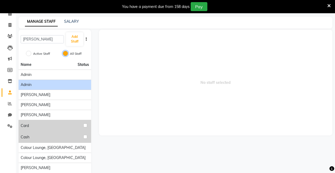
scroll to position [57, 0]
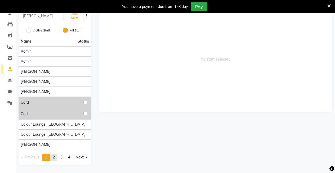
click at [54, 155] on span "2" at bounding box center [54, 157] width 2 height 5
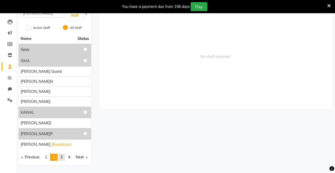
click at [62, 155] on span "3" at bounding box center [61, 157] width 2 height 5
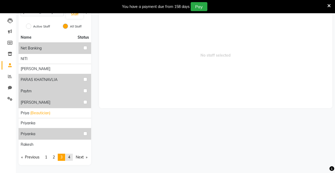
click at [68, 154] on link "page 4" at bounding box center [68, 157] width 7 height 7
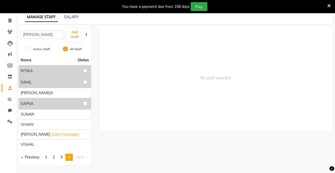
scroll to position [38, 0]
click at [64, 154] on link "page 3" at bounding box center [61, 157] width 7 height 7
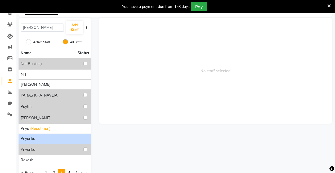
click at [44, 139] on div "priyanka" at bounding box center [55, 139] width 68 height 6
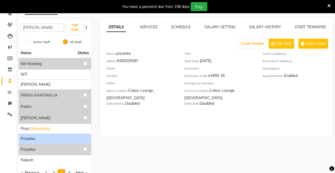
scroll to position [0, 0]
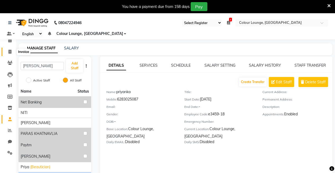
click at [10, 49] on span at bounding box center [9, 52] width 9 height 6
select select "service"
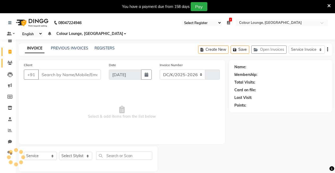
scroll to position [13, 0]
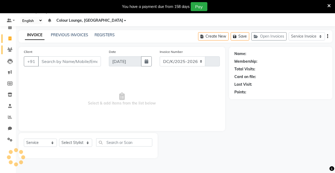
select select "8015"
type input "3191"
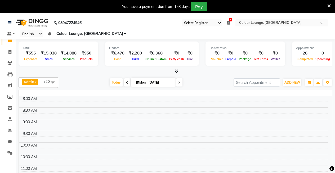
select select "service"
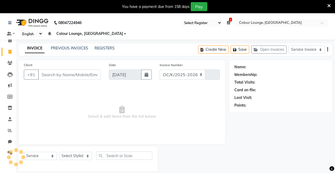
select select "8015"
type input "3191"
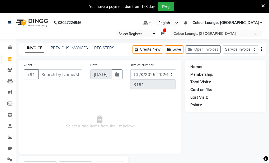
click at [91, 37] on div "Select Register Evening Shift (Service) Morning Shift (Service) 1 Daily Open Re…" at bounding box center [134, 33] width 261 height 7
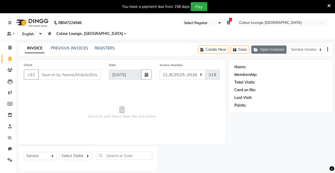
drag, startPoint x: 267, startPoint y: 46, endPoint x: 269, endPoint y: 47, distance: 2.7
click at [269, 47] on button "Open Invoices" at bounding box center [268, 49] width 35 height 8
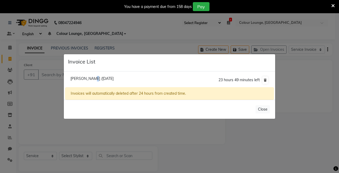
click at [91, 78] on span "Meenu /01 September 2025" at bounding box center [91, 78] width 43 height 5
type input "9569220606"
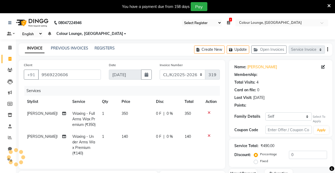
select select "1: Object"
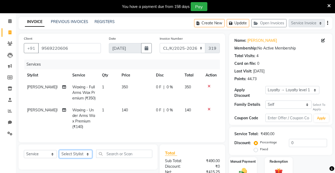
scroll to position [53, 0]
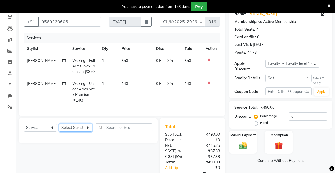
click at [86, 130] on select "Select Stylist Admin Admin AKHIL ANKUSH Baljinder Colour Lounge, Kabir Park Col…" at bounding box center [75, 128] width 33 height 8
select select "70120"
click at [59, 127] on select "Select Stylist Admin Admin AKHIL ANKUSH Baljinder Colour Lounge, Kabir Park Col…" at bounding box center [75, 128] width 33 height 8
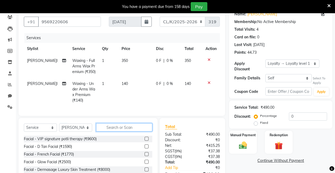
click at [117, 131] on input "text" at bounding box center [124, 127] width 56 height 8
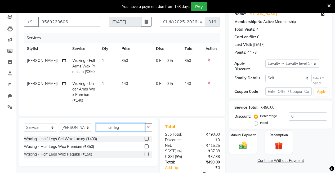
type input "half leg"
click at [146, 148] on label at bounding box center [146, 146] width 4 height 4
click at [146, 148] on input "checkbox" at bounding box center [145, 146] width 3 height 3
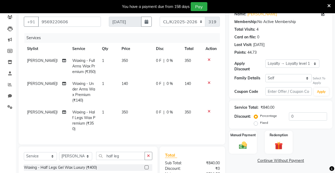
checkbox input "false"
click at [148, 155] on icon "button" at bounding box center [148, 156] width 3 height 4
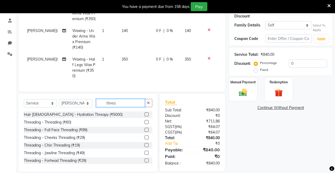
type input "threa"
click at [141, 117] on div "Hair Female - Hydration Threapy (₹5000) Threading - Threading (₹60) Threading -…" at bounding box center [88, 137] width 128 height 53
click at [144, 120] on label at bounding box center [146, 122] width 4 height 4
click at [144, 121] on input "checkbox" at bounding box center [145, 122] width 3 height 3
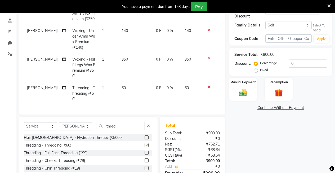
checkbox input "false"
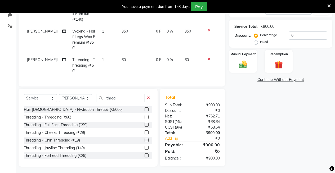
scroll to position [81, 0]
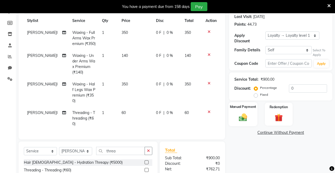
click at [240, 108] on div "Manual Payment" at bounding box center [242, 114] width 29 height 24
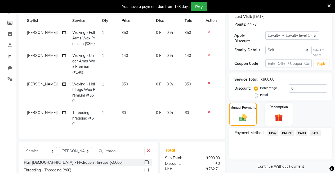
click at [317, 130] on span "CASH" at bounding box center [314, 133] width 11 height 6
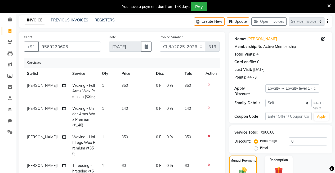
scroll to position [134, 0]
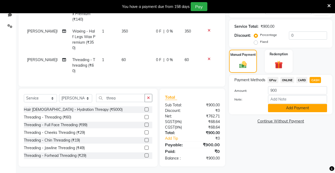
click at [312, 104] on button "Add Payment" at bounding box center [297, 108] width 59 height 8
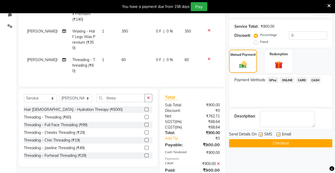
scroll to position [195, 0]
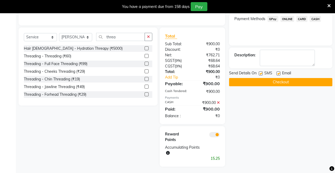
click at [295, 78] on button "Checkout" at bounding box center [280, 82] width 103 height 8
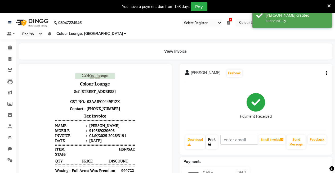
click at [214, 141] on link "Print" at bounding box center [212, 142] width 12 height 14
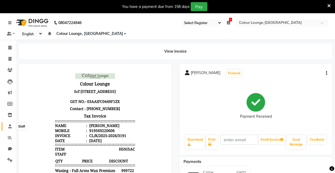
click at [8, 126] on icon at bounding box center [9, 126] width 3 height 4
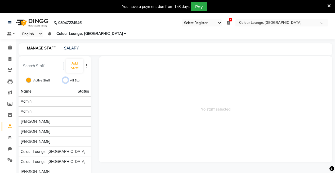
drag, startPoint x: 65, startPoint y: 79, endPoint x: 36, endPoint y: 71, distance: 30.0
click at [61, 78] on div "Active Staff All Staff" at bounding box center [55, 80] width 72 height 11
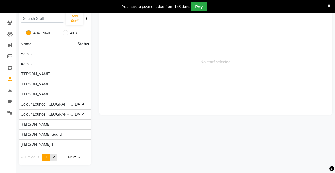
click at [57, 158] on link "page 2" at bounding box center [53, 157] width 7 height 7
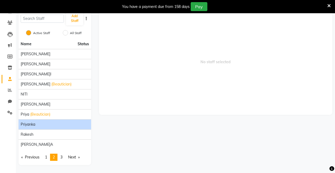
click at [38, 123] on div "priyanka" at bounding box center [55, 125] width 68 height 6
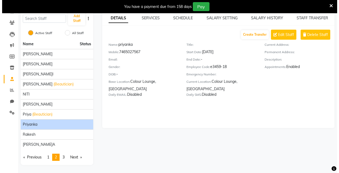
scroll to position [0, 0]
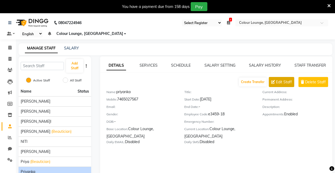
click at [288, 85] on button "Edit Staff" at bounding box center [280, 82] width 25 height 10
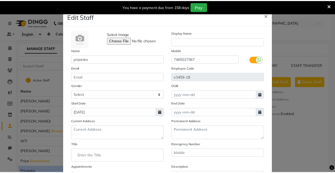
scroll to position [60, 0]
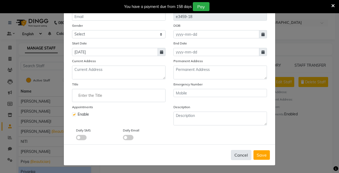
click at [242, 156] on button "Cancel" at bounding box center [241, 155] width 20 height 10
checkbox input "false"
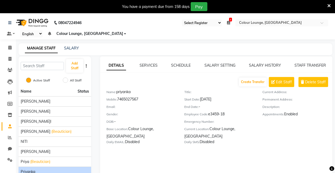
scroll to position [47, 0]
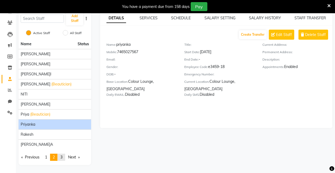
click at [62, 155] on span "3" at bounding box center [61, 157] width 2 height 5
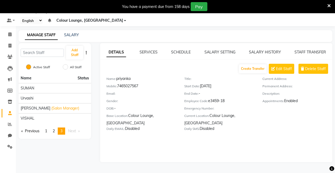
scroll to position [13, 0]
click at [8, 71] on icon at bounding box center [9, 68] width 5 height 5
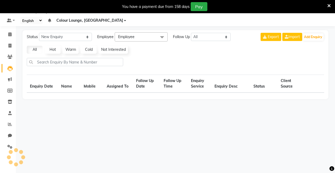
select select "10"
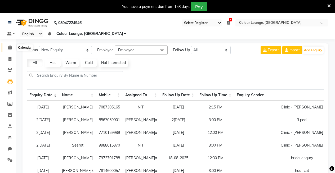
click at [11, 47] on icon at bounding box center [9, 47] width 3 height 4
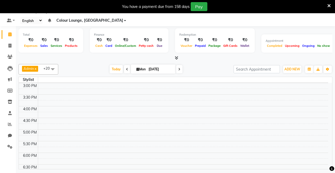
scroll to position [113, 0]
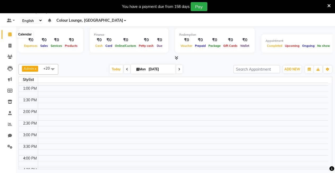
click at [10, 33] on icon at bounding box center [9, 34] width 3 height 4
click at [12, 44] on span at bounding box center [9, 46] width 9 height 6
select select "service"
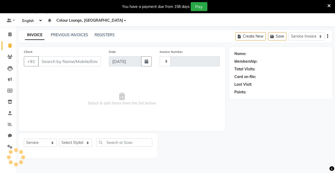
click at [8, 40] on li "Invoice" at bounding box center [8, 45] width 16 height 11
click at [10, 35] on icon at bounding box center [9, 34] width 3 height 4
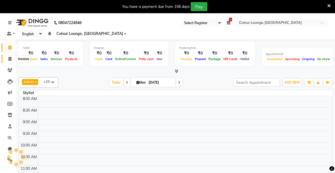
click at [7, 56] on span at bounding box center [9, 59] width 9 height 6
select select "service"
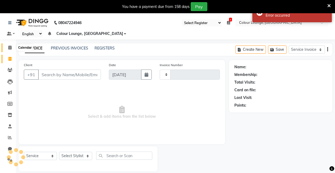
click at [11, 45] on icon at bounding box center [9, 47] width 3 height 4
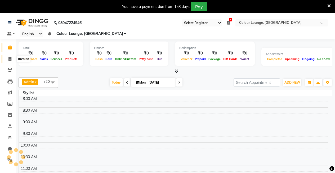
click at [9, 57] on icon at bounding box center [9, 59] width 3 height 4
select select "service"
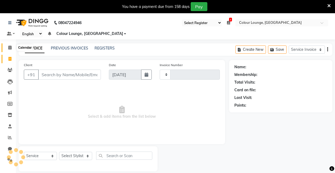
click at [10, 45] on span at bounding box center [9, 48] width 9 height 6
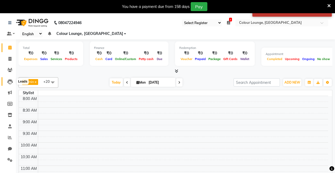
click at [8, 83] on icon at bounding box center [9, 81] width 5 height 5
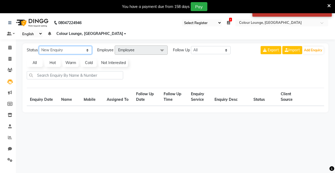
click at [63, 49] on select "New Enquiry Open Enquiry Converted Enquiry All" at bounding box center [65, 50] width 53 height 8
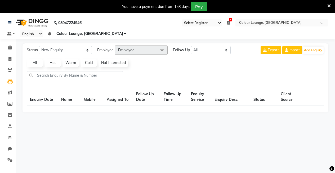
click at [111, 55] on div "Status New Enquiry Open Enquiry Converted Enquiry All All New Open Converted Em…" at bounding box center [174, 77] width 305 height 69
click at [125, 49] on span "Employee" at bounding box center [126, 50] width 16 height 5
drag, startPoint x: 188, startPoint y: 49, endPoint x: 180, endPoint y: 62, distance: 15.8
click at [188, 50] on span "Follow Up" at bounding box center [181, 50] width 17 height 6
click at [8, 112] on link "Inventory" at bounding box center [8, 115] width 13 height 9
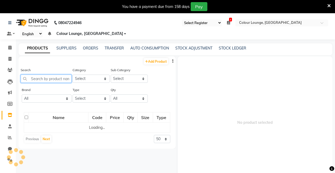
click at [49, 78] on input "text" at bounding box center [46, 79] width 51 height 8
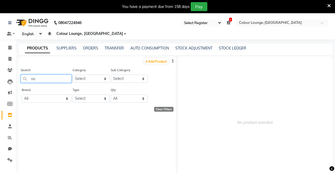
type input "n"
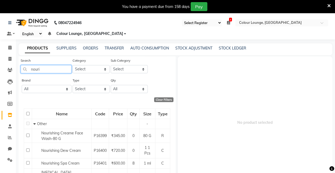
scroll to position [26, 0]
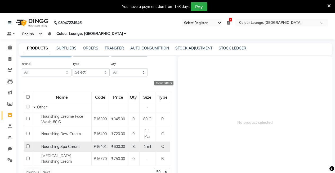
type input "nouri"
click at [80, 145] on div "Nourishing Spa Cream" at bounding box center [61, 147] width 57 height 6
select select
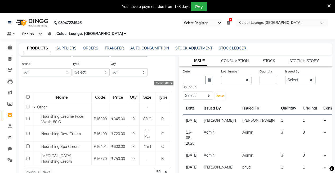
scroll to position [53, 0]
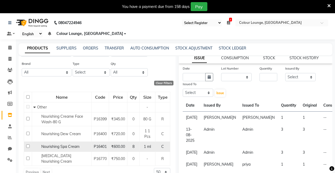
click at [76, 147] on span "Nourishing Spa Cream" at bounding box center [60, 146] width 38 height 5
click at [127, 147] on td "8" at bounding box center [133, 147] width 12 height 10
click at [75, 146] on span "Nourishing Spa Cream" at bounding box center [60, 146] width 38 height 5
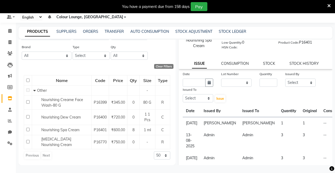
scroll to position [0, 0]
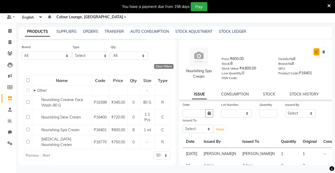
click at [314, 53] on icon at bounding box center [315, 51] width 3 height 3
select select "true"
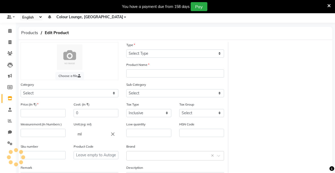
select select "C"
type input "Nourishing Spa Cream"
select select
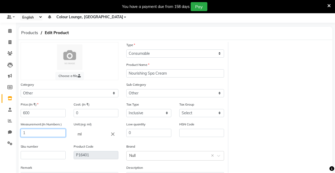
click at [44, 132] on input "1" at bounding box center [43, 133] width 45 height 8
click at [111, 135] on icon "close" at bounding box center [113, 134] width 6 height 6
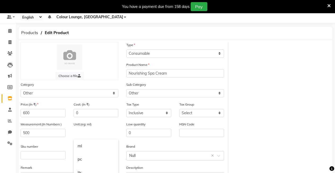
scroll to position [59, 0]
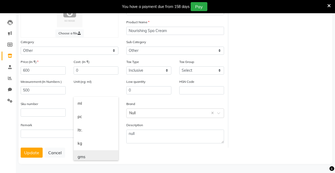
click at [82, 156] on link "gms" at bounding box center [96, 156] width 45 height 13
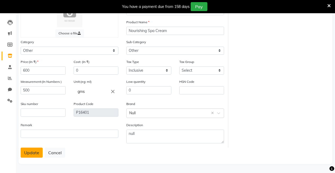
click at [31, 151] on button "Update" at bounding box center [32, 153] width 22 height 10
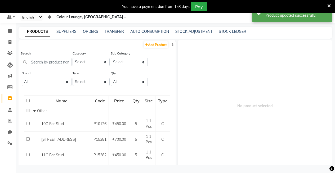
scroll to position [17, 0]
click at [40, 61] on input "text" at bounding box center [46, 62] width 51 height 8
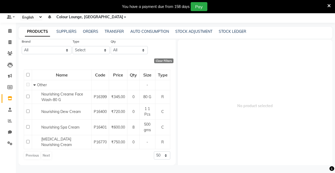
scroll to position [0, 0]
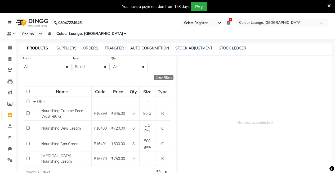
click at [149, 49] on link "AUTO CONSUMPTION" at bounding box center [149, 48] width 39 height 5
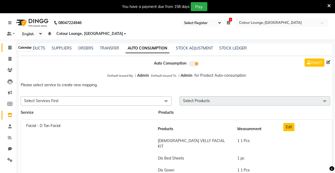
click at [10, 48] on icon at bounding box center [9, 47] width 3 height 4
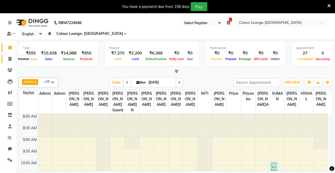
click at [10, 58] on icon at bounding box center [9, 59] width 3 height 4
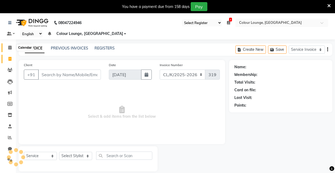
click at [10, 48] on icon at bounding box center [9, 47] width 3 height 4
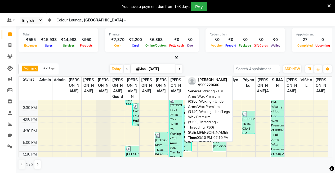
scroll to position [166, 0]
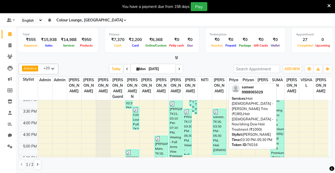
click at [219, 122] on div "sameer, TK16, 03:30 PM-05:30 PM, Hair [DEMOGRAPHIC_DATA] - [PERSON_NAME] Trim (…" at bounding box center [219, 132] width 13 height 46
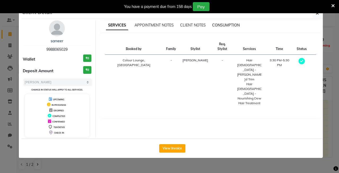
click at [233, 27] on span "CONSUMPTION" at bounding box center [226, 25] width 28 height 5
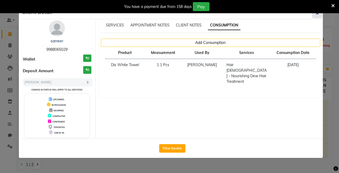
click at [316, 14] on icon "button" at bounding box center [316, 13] width 3 height 4
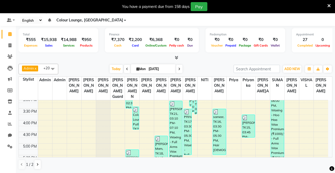
click at [327, 5] on icon at bounding box center [328, 5] width 3 height 5
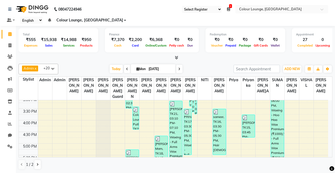
scroll to position [0, 0]
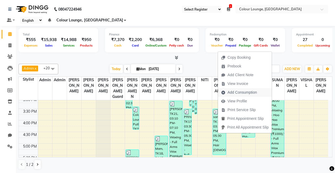
click at [236, 89] on span "Add Consumption" at bounding box center [239, 92] width 42 height 9
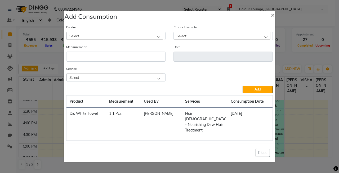
click at [97, 80] on div "Select" at bounding box center [114, 77] width 97 height 8
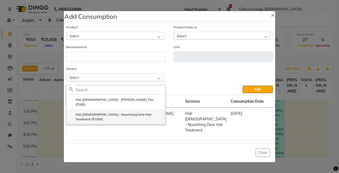
click at [101, 114] on label "Hair [DEMOGRAPHIC_DATA] - Nourishing Dew Hair Treatment (₹1000)" at bounding box center [115, 117] width 93 height 10
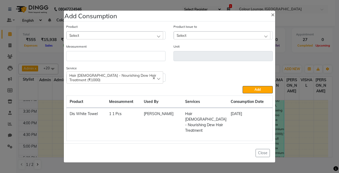
click at [106, 39] on div "Select" at bounding box center [114, 35] width 97 height 8
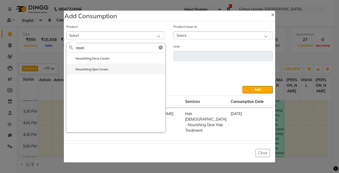
click at [99, 71] on label "Nourishing Spa Cream" at bounding box center [88, 69] width 39 height 5
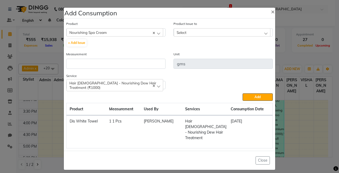
click at [225, 31] on div "Select" at bounding box center [221, 32] width 97 height 8
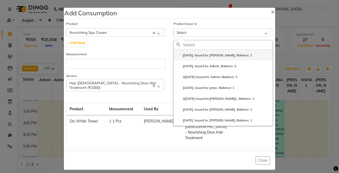
click at [225, 56] on label "[DATE], Issued to: [PERSON_NAME], Balance: 1" at bounding box center [214, 55] width 76 height 5
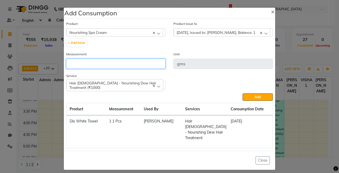
click at [99, 64] on input "number" at bounding box center [115, 64] width 99 height 10
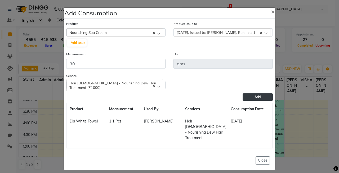
click at [254, 98] on span "Add" at bounding box center [257, 97] width 6 height 4
click at [261, 158] on button "Close" at bounding box center [262, 160] width 14 height 8
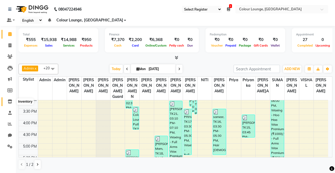
click at [10, 100] on icon at bounding box center [10, 101] width 4 height 4
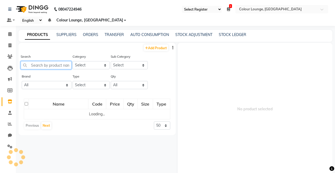
click at [58, 63] on input "text" at bounding box center [46, 65] width 51 height 8
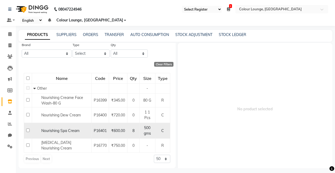
scroll to position [32, 0]
click at [76, 135] on td "Nourishing Spa Cream" at bounding box center [62, 131] width 60 height 16
click at [94, 134] on td "P16401" at bounding box center [100, 131] width 17 height 16
click at [121, 130] on span "₹600.00" at bounding box center [118, 130] width 14 height 5
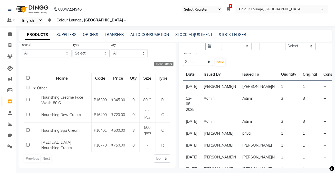
scroll to position [0, 0]
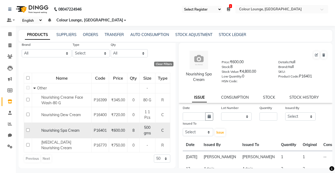
click at [94, 130] on span "P16401" at bounding box center [100, 130] width 13 height 5
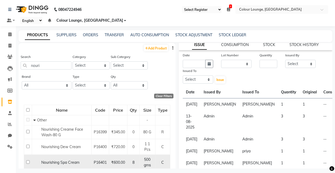
click at [84, 160] on div "Nourishing Spa Cream" at bounding box center [61, 163] width 57 height 6
click at [120, 161] on span "₹600.00" at bounding box center [118, 162] width 14 height 5
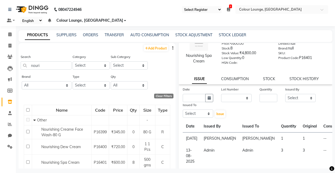
scroll to position [53, 0]
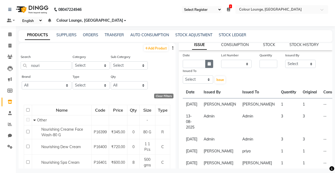
click at [211, 64] on button "button" at bounding box center [209, 64] width 8 height 8
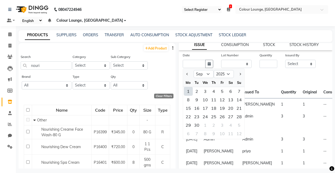
click at [189, 91] on div "1" at bounding box center [188, 91] width 8 height 8
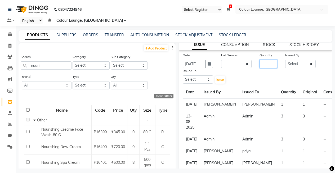
click at [267, 63] on input "number" at bounding box center [268, 64] width 18 height 8
click at [293, 66] on select "Select Admin Admin AKHIL ANKUSH Baljinder Colour Lounge, Kabir Park Colour Loun…" at bounding box center [300, 64] width 30 height 8
click at [285, 60] on select "Select Admin Admin AKHIL ANKUSH Baljinder Colour Lounge, Kabir Park Colour Loun…" at bounding box center [300, 64] width 30 height 8
click at [194, 80] on select "Select Admin Admin AKHIL ANKUSH Baljinder Colour Lounge, Kabir Park Colour Loun…" at bounding box center [197, 79] width 30 height 8
click at [182, 75] on select "Select Admin Admin AKHIL ANKUSH Baljinder Colour Lounge, Kabir Park Colour Loun…" at bounding box center [197, 79] width 30 height 8
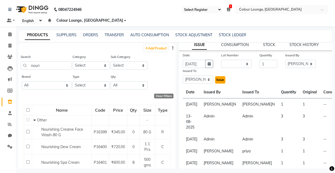
click at [220, 77] on button "Issue" at bounding box center [220, 79] width 10 height 7
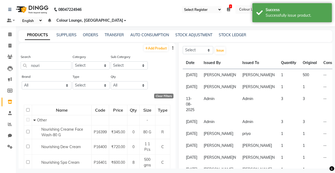
scroll to position [0, 0]
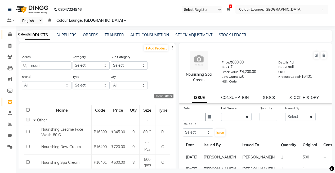
click at [8, 37] on span at bounding box center [9, 34] width 9 height 6
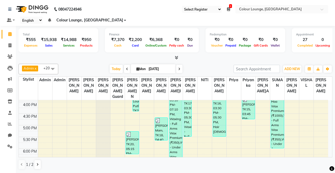
scroll to position [185, 0]
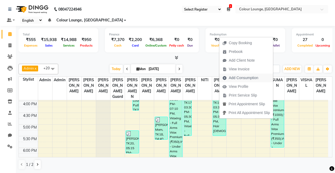
click at [247, 78] on span "Add Consumption" at bounding box center [242, 78] width 29 height 6
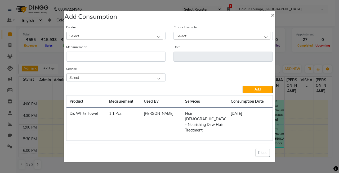
click at [91, 38] on div "Select" at bounding box center [114, 36] width 97 height 8
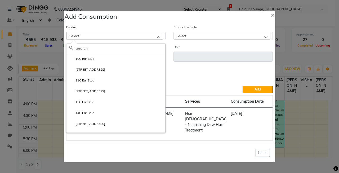
click at [91, 40] on div "Select" at bounding box center [114, 36] width 97 height 8
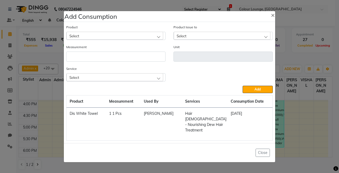
click at [92, 77] on div "Select" at bounding box center [114, 77] width 97 height 8
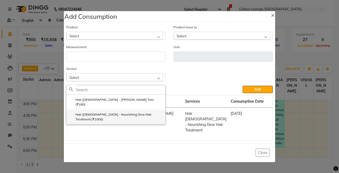
click at [97, 113] on label "Hair [DEMOGRAPHIC_DATA] - Nourishing Dew Hair Treatment (₹1000)" at bounding box center [115, 117] width 93 height 10
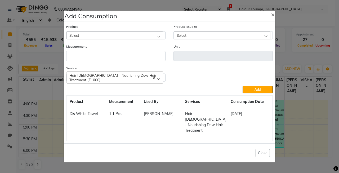
click at [92, 36] on div "Select" at bounding box center [114, 35] width 97 height 8
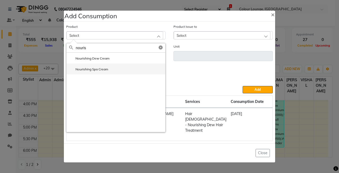
click at [100, 72] on label "Nourishing Spa Cream" at bounding box center [88, 69] width 39 height 5
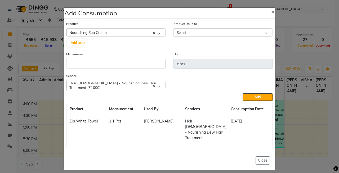
click at [189, 33] on div "Select" at bounding box center [221, 32] width 97 height 8
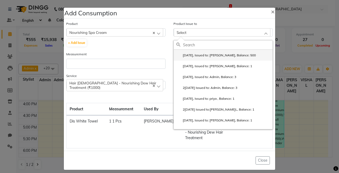
click at [213, 57] on label "2025-09-01, Issued to: JATIN, Balance: 500" at bounding box center [215, 55] width 79 height 5
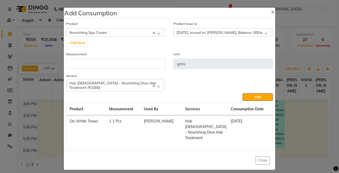
click at [115, 59] on div "Measurement" at bounding box center [115, 59] width 99 height 17
click at [113, 63] on input "number" at bounding box center [115, 64] width 99 height 10
click at [260, 97] on span "Add" at bounding box center [257, 97] width 6 height 4
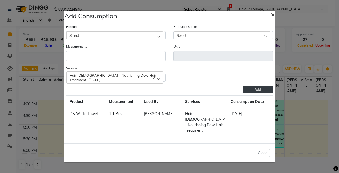
click at [271, 18] on span "×" at bounding box center [273, 14] width 4 height 8
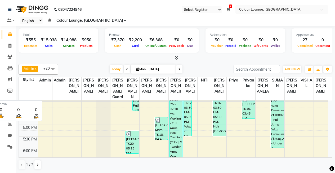
scroll to position [0, 0]
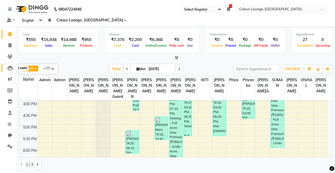
click at [9, 66] on icon at bounding box center [9, 68] width 5 height 5
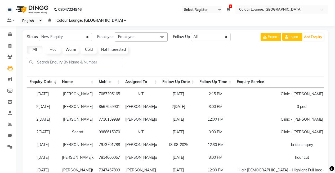
click at [37, 108] on td "26-08-2025" at bounding box center [43, 106] width 33 height 13
click at [108, 107] on td "8567059901" at bounding box center [109, 106] width 26 height 13
copy td "8567059901"
click at [88, 64] on input "text" at bounding box center [75, 62] width 96 height 8
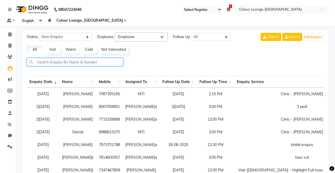
paste input "8567059901"
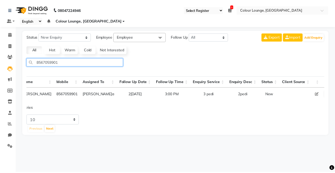
scroll to position [0, 42]
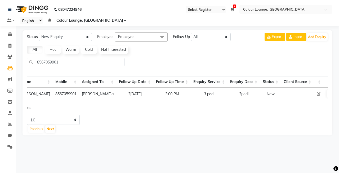
click at [316, 95] on icon at bounding box center [318, 94] width 4 height 4
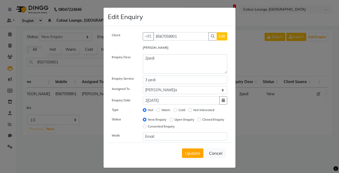
click at [174, 126] on label "Converted Enquiry" at bounding box center [161, 126] width 27 height 5
click at [146, 126] on input "Converted Enquiry" at bounding box center [145, 127] width 4 height 4
click at [194, 154] on span "Update" at bounding box center [192, 152] width 15 height 5
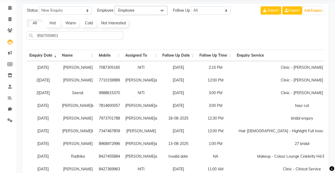
scroll to position [0, 0]
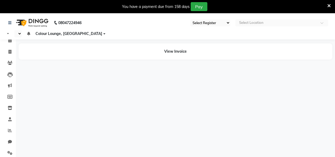
select select "75"
select select "en"
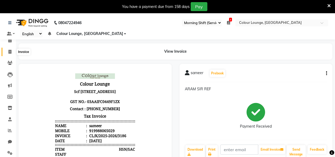
click at [10, 52] on icon at bounding box center [9, 52] width 3 height 4
select select "service"
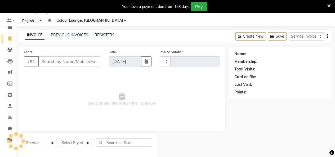
type input "3190"
select select "8015"
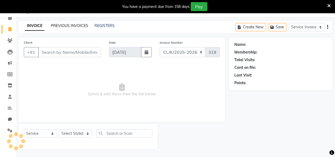
click at [54, 26] on link "PREVIOUS INVOICES" at bounding box center [69, 25] width 37 height 5
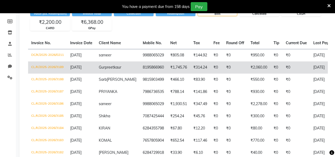
scroll to position [102, 0]
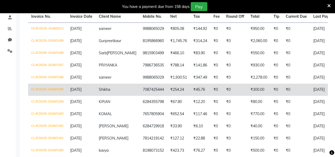
click at [91, 95] on td "[DATE]" at bounding box center [81, 90] width 29 height 12
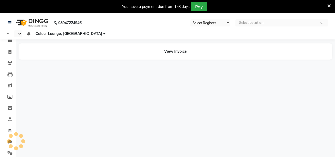
select select "75"
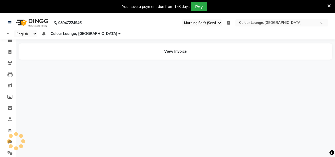
select select "en"
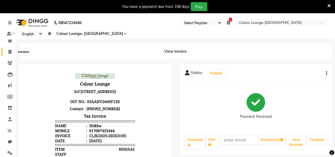
click at [10, 52] on icon at bounding box center [9, 52] width 3 height 4
select select "service"
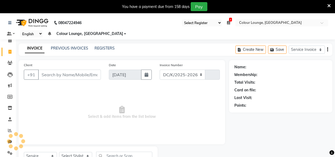
select select "8015"
type input "3190"
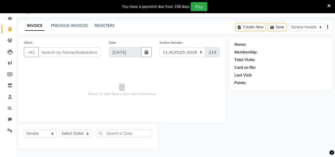
click at [66, 29] on div "INVOICE PREVIOUS INVOICES REGISTERS Create New Save Service Invoice Product Inv…" at bounding box center [175, 27] width 313 height 12
click at [65, 28] on div "PREVIOUS INVOICES" at bounding box center [69, 26] width 37 height 6
click at [65, 24] on link "PREVIOUS INVOICES" at bounding box center [69, 25] width 37 height 5
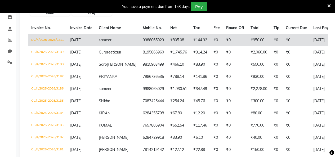
scroll to position [102, 0]
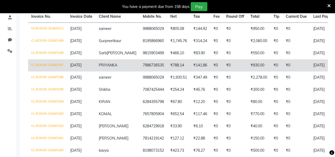
click at [88, 71] on td "[DATE]" at bounding box center [81, 65] width 29 height 12
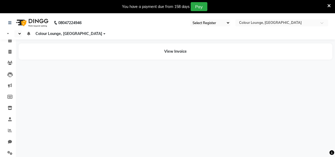
select select "75"
select select "en"
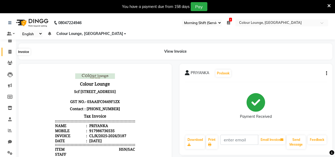
click at [9, 52] on icon at bounding box center [9, 52] width 3 height 4
select select "service"
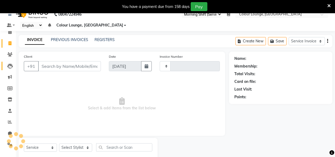
type input "3190"
select select "8015"
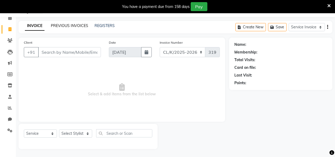
click at [60, 25] on link "PREVIOUS INVOICES" at bounding box center [69, 25] width 37 height 5
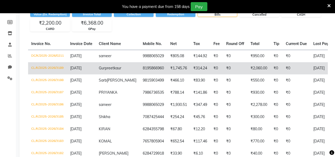
scroll to position [75, 0]
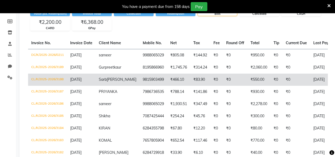
click at [150, 86] on td "9815903499" at bounding box center [153, 80] width 28 height 12
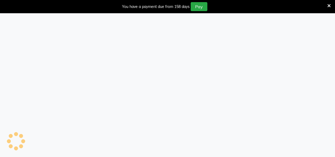
select select "75"
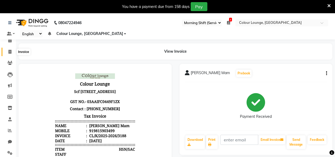
click at [12, 50] on span at bounding box center [9, 52] width 9 height 6
select select "service"
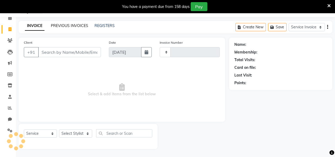
click at [64, 23] on link "PREVIOUS INVOICES" at bounding box center [69, 25] width 37 height 5
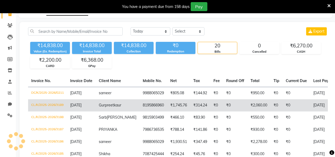
scroll to position [75, 0]
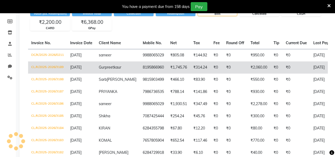
click at [86, 70] on td "01-09-2025" at bounding box center [81, 67] width 29 height 12
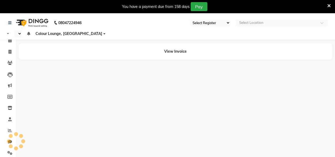
select select "75"
select select "en"
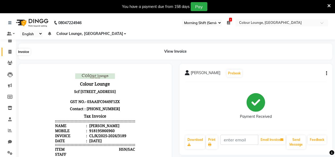
click at [9, 53] on icon at bounding box center [9, 52] width 3 height 4
select select "service"
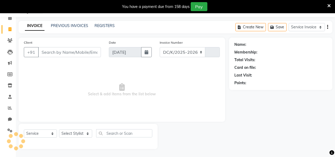
select select "8015"
type input "3190"
click at [56, 25] on link "PREVIOUS INVOICES" at bounding box center [69, 25] width 37 height 5
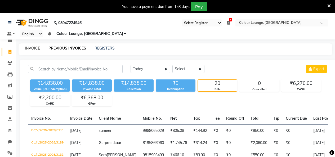
click at [26, 50] on link "INVOICE" at bounding box center [32, 48] width 15 height 5
select select "service"
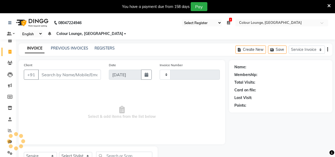
scroll to position [22, 0]
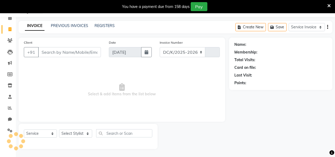
select select "8015"
type input "3190"
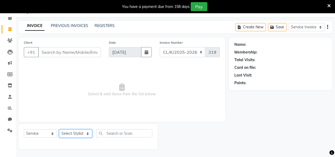
click at [88, 131] on select "Select Stylist Admin Admin [PERSON_NAME] [PERSON_NAME] Colour Lounge, [GEOGRAPH…" at bounding box center [75, 133] width 33 height 8
select select "70119"
click at [59, 129] on select "Select Stylist Admin Admin [PERSON_NAME] [PERSON_NAME] Colour Lounge, [GEOGRAPH…" at bounding box center [75, 133] width 33 height 8
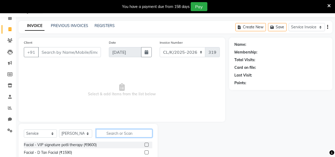
click at [118, 133] on input "text" at bounding box center [124, 133] width 56 height 8
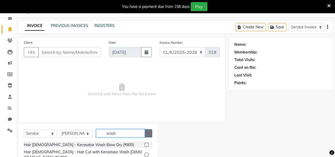
type input "wash"
click at [150, 133] on button "button" at bounding box center [148, 133] width 8 height 8
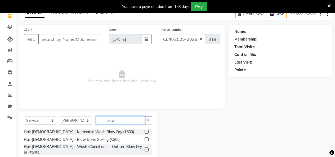
scroll to position [53, 0]
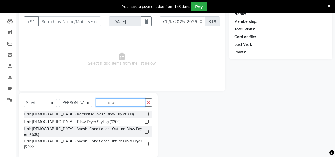
type input "blow"
click at [148, 121] on label at bounding box center [146, 122] width 4 height 4
click at [148, 121] on input "checkbox" at bounding box center [145, 121] width 3 height 3
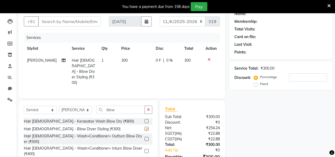
checkbox input "false"
click at [121, 62] on span "300" at bounding box center [124, 60] width 6 height 5
select select "70119"
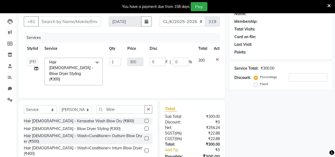
click at [219, 59] on div at bounding box center [218, 60] width 11 height 4
click at [216, 60] on icon at bounding box center [217, 60] width 3 height 4
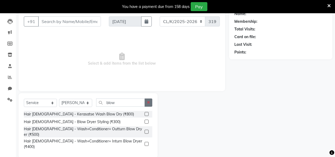
click at [149, 105] on button "button" at bounding box center [148, 102] width 8 height 8
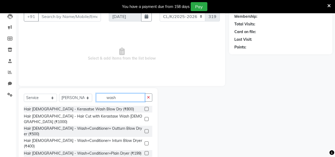
scroll to position [61, 0]
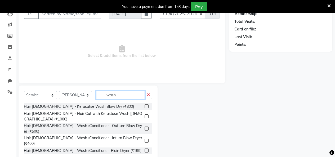
type input "wash"
click at [145, 148] on label at bounding box center [146, 150] width 4 height 4
click at [145, 149] on input "checkbox" at bounding box center [145, 150] width 3 height 3
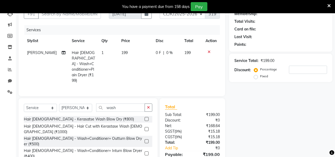
checkbox input "false"
click at [127, 50] on td "199" at bounding box center [135, 67] width 34 height 40
select select "70119"
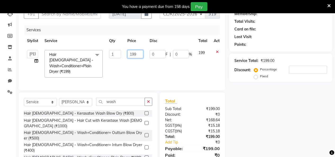
click at [135, 54] on input "199" at bounding box center [135, 54] width 16 height 8
type input "1"
type input "200"
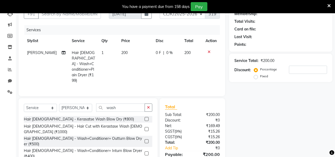
click at [134, 64] on td "200" at bounding box center [135, 67] width 34 height 40
select select "70119"
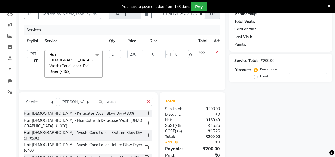
scroll to position [34, 0]
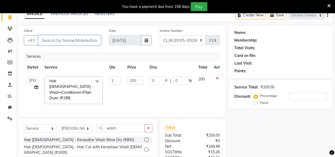
click at [83, 38] on input "Client" at bounding box center [69, 40] width 63 height 10
type input "9"
type input "0"
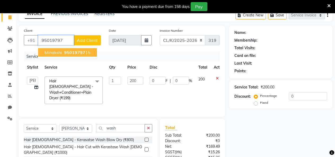
click at [70, 51] on span "95019797" at bounding box center [74, 52] width 21 height 5
type input "9501979715"
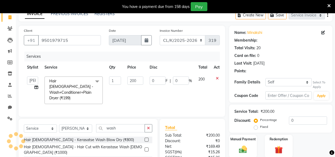
select select "1: Object"
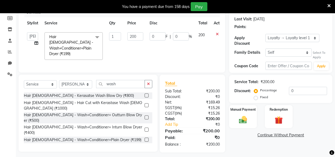
scroll to position [80, 0]
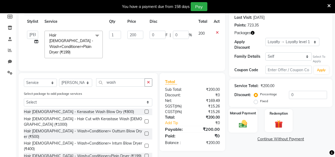
click at [243, 112] on div "Manual Payment" at bounding box center [242, 120] width 29 height 24
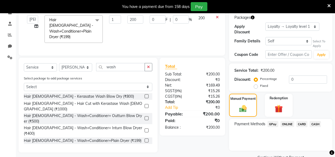
scroll to position [104, 0]
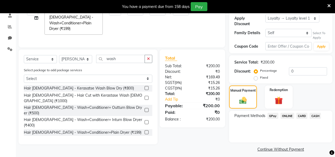
click at [317, 113] on span "CASH" at bounding box center [314, 116] width 11 height 6
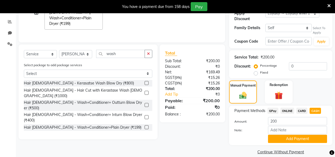
scroll to position [111, 0]
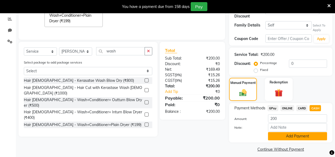
click at [310, 132] on button "Add Payment" at bounding box center [297, 136] width 59 height 8
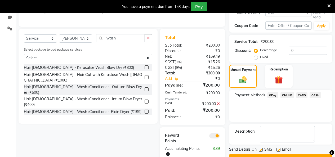
scroll to position [136, 0]
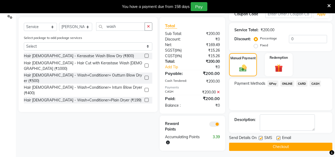
click at [307, 143] on button "Checkout" at bounding box center [280, 147] width 103 height 8
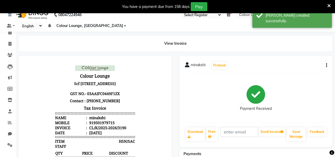
scroll to position [4, 0]
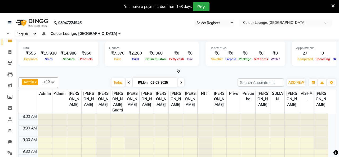
select select "75"
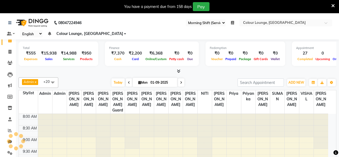
click at [331, 4] on icon at bounding box center [332, 5] width 3 height 5
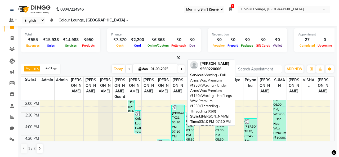
scroll to position [159, 0]
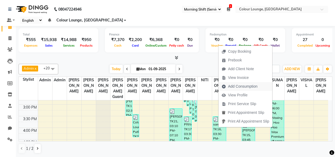
click at [235, 86] on span "Add Consumption" at bounding box center [242, 87] width 29 height 6
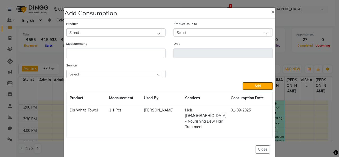
click at [88, 31] on div "Select" at bounding box center [114, 32] width 97 height 8
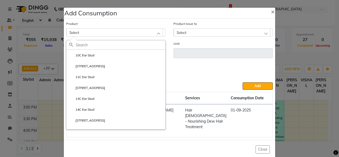
click at [88, 31] on div "Select" at bounding box center [114, 32] width 97 height 8
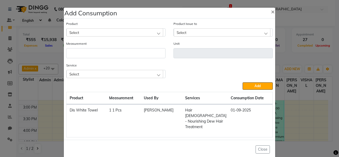
click at [86, 76] on div "Select" at bounding box center [114, 74] width 97 height 8
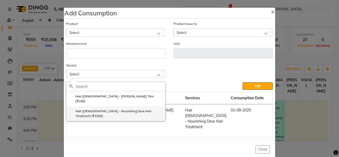
click at [83, 109] on label "Hair [DEMOGRAPHIC_DATA] - Nourishing Dew Hair Treatment (₹1000)" at bounding box center [115, 114] width 93 height 10
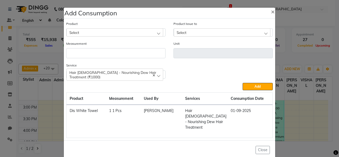
click at [94, 32] on div "Select" at bounding box center [114, 32] width 97 height 8
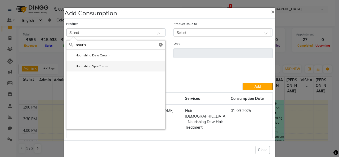
type input "nouris"
click at [103, 66] on label "Nourishing Spa Cream" at bounding box center [88, 66] width 39 height 5
type input "gms"
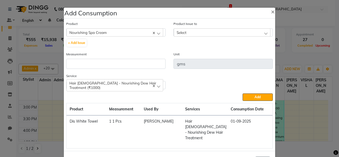
click at [185, 29] on div "Select" at bounding box center [221, 32] width 97 height 8
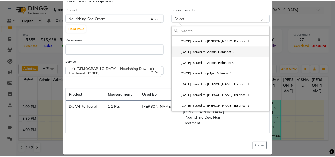
scroll to position [0, 0]
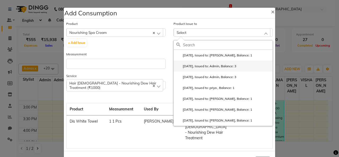
click at [236, 68] on label "[DATE], Issued to: Admin, Balance: 3" at bounding box center [206, 66] width 60 height 5
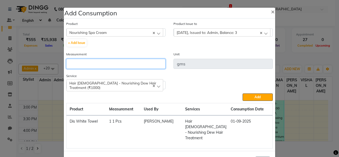
click at [116, 60] on input "number" at bounding box center [115, 64] width 99 height 10
type input "20"
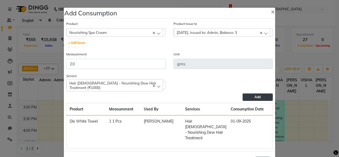
click at [252, 95] on button "Add" at bounding box center [257, 96] width 30 height 7
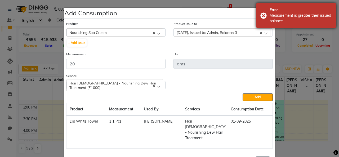
click at [268, 15] on div "Error Measurement is greater then issued balance." at bounding box center [295, 15] width 79 height 25
click at [263, 15] on div "Add Consumption ×" at bounding box center [169, 13] width 211 height 11
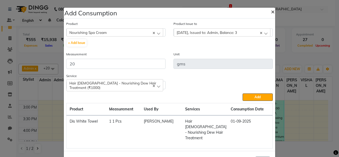
click at [267, 14] on button "×" at bounding box center [272, 11] width 12 height 15
